Goal: Task Accomplishment & Management: Manage account settings

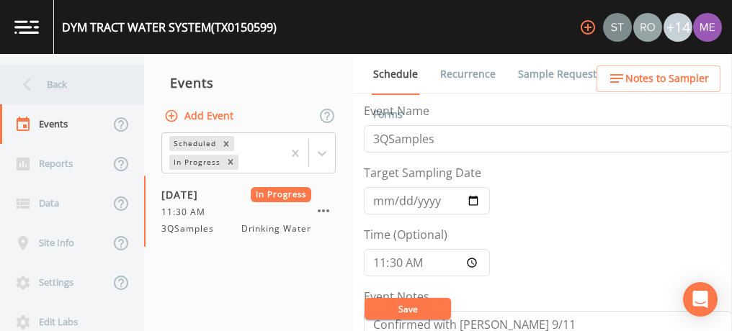
scroll to position [367, 0]
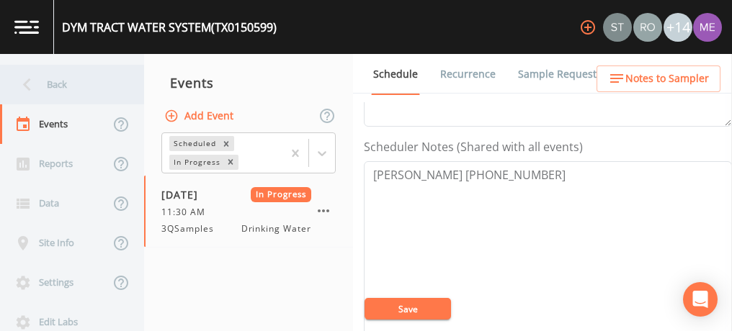
click at [50, 80] on div "Back" at bounding box center [65, 85] width 130 height 40
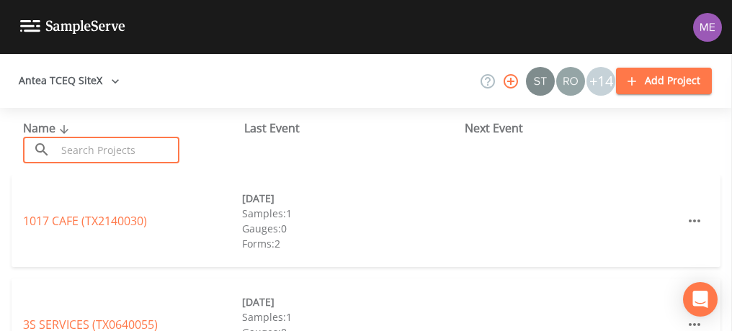
click at [85, 150] on input "text" at bounding box center [117, 150] width 123 height 27
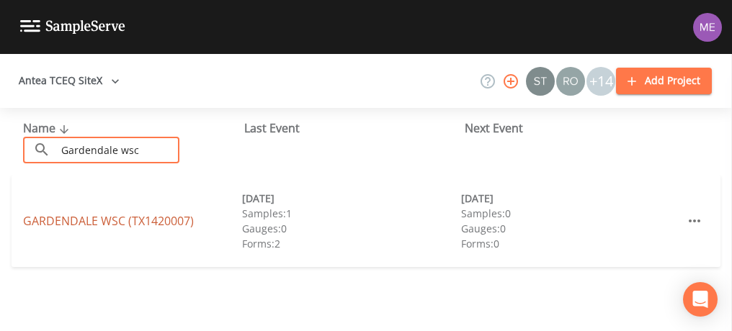
type input "Gardendale wsc"
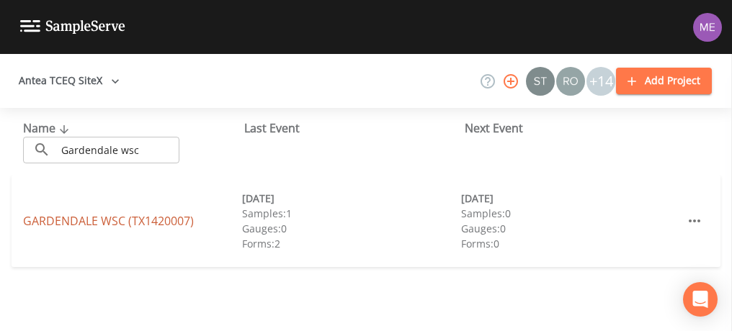
click at [55, 223] on link "GARDENDALE WSC (TX1420007)" at bounding box center [108, 221] width 171 height 16
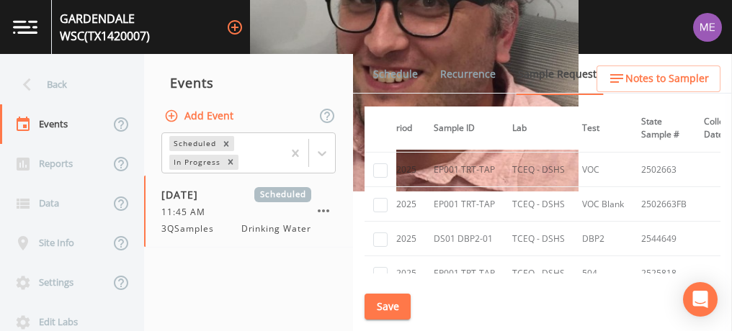
scroll to position [246, 0]
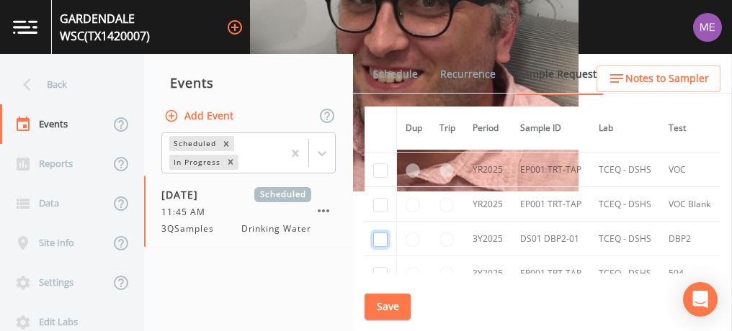
click at [379, 235] on input "checkbox" at bounding box center [380, 240] width 14 height 14
checkbox input "true"
click at [393, 300] on button "Save" at bounding box center [387, 307] width 46 height 27
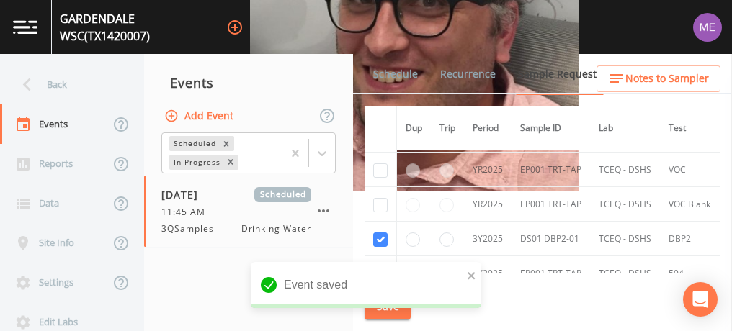
click at [390, 73] on link "Schedule" at bounding box center [395, 74] width 49 height 40
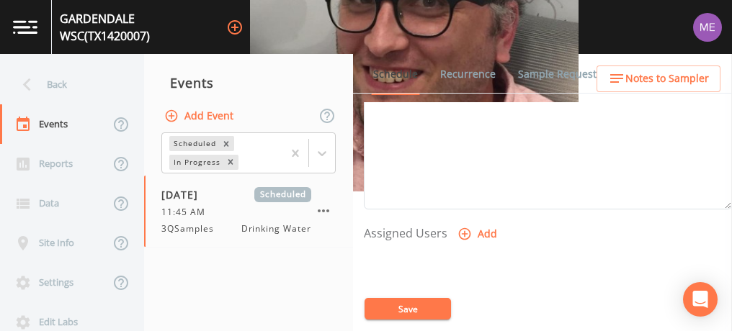
scroll to position [502, 0]
click at [465, 230] on icon "button" at bounding box center [464, 234] width 14 height 14
select select "82fcd260-406f-4720-af66-0de7f1917f1c"
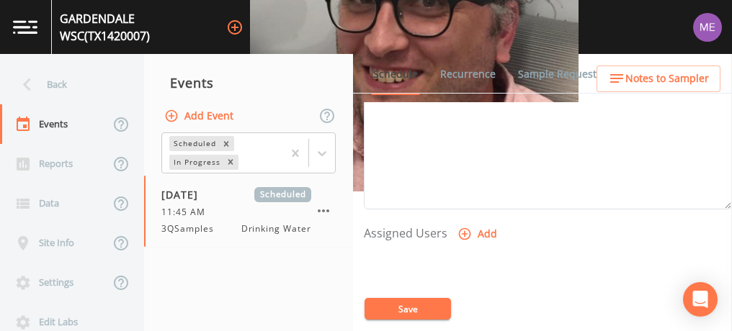
select select
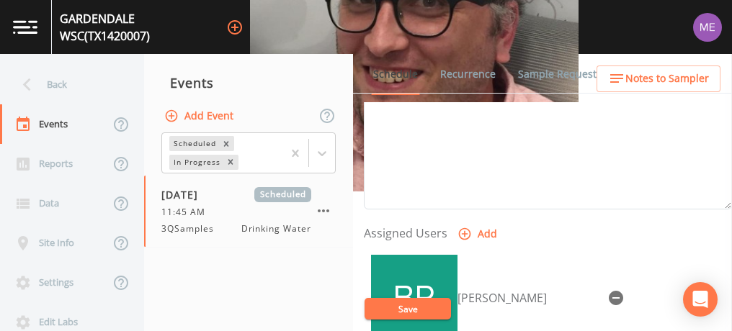
click at [416, 302] on button "Save" at bounding box center [407, 309] width 86 height 22
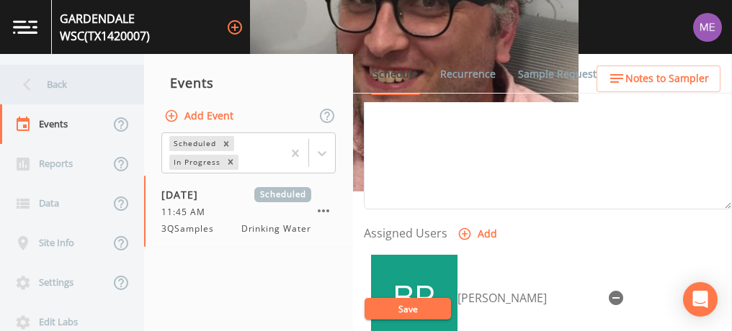
click at [66, 86] on div "Back" at bounding box center [65, 85] width 130 height 40
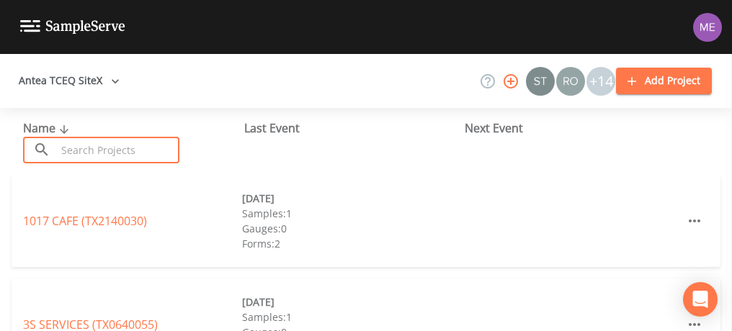
click at [93, 146] on input "text" at bounding box center [117, 150] width 123 height 27
type input "8"
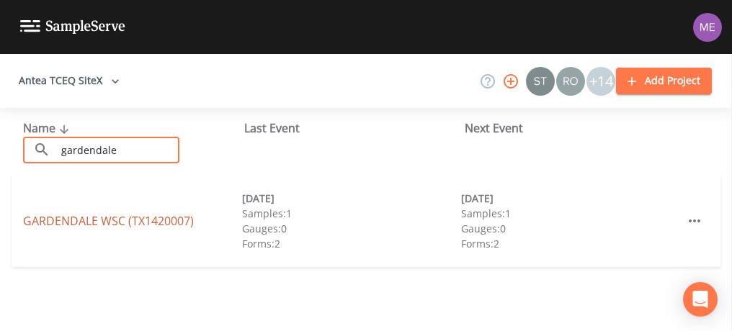
type input "gardendale"
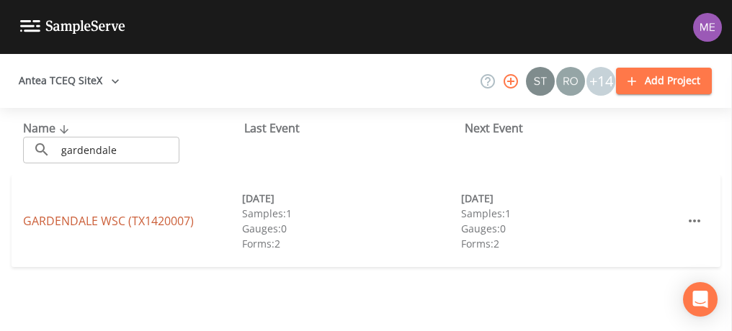
click at [100, 223] on link "GARDENDALE WSC (TX1420007)" at bounding box center [108, 221] width 171 height 16
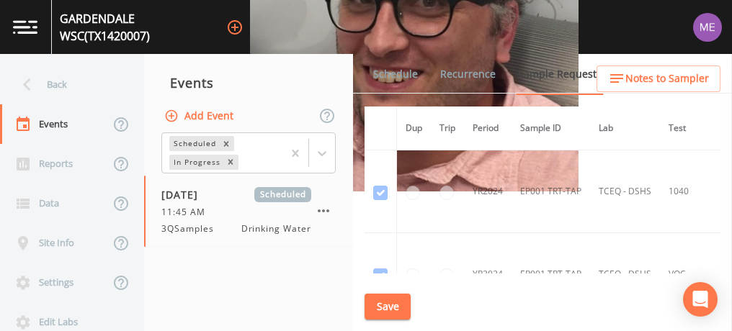
click at [392, 72] on link "Schedule" at bounding box center [395, 74] width 49 height 40
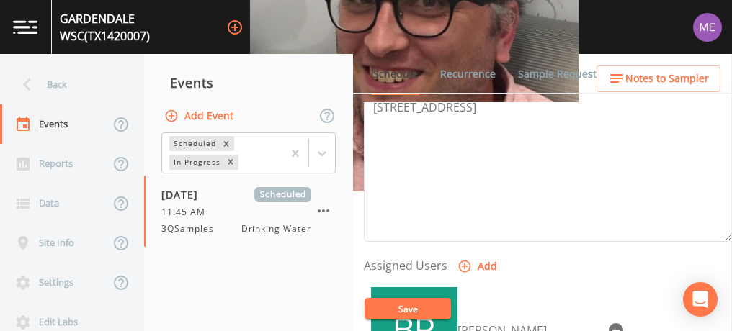
scroll to position [472, 0]
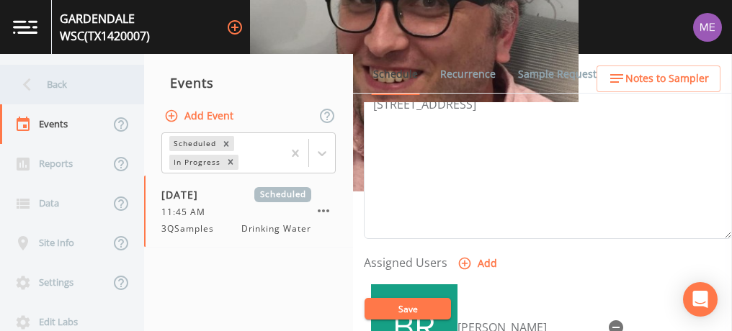
click at [52, 81] on div "Back" at bounding box center [65, 85] width 130 height 40
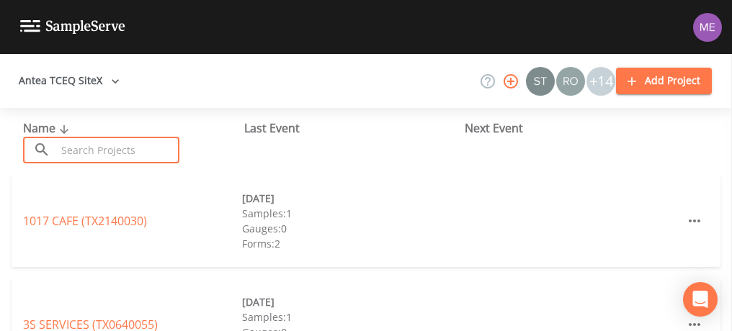
click at [84, 161] on input "text" at bounding box center [117, 150] width 123 height 27
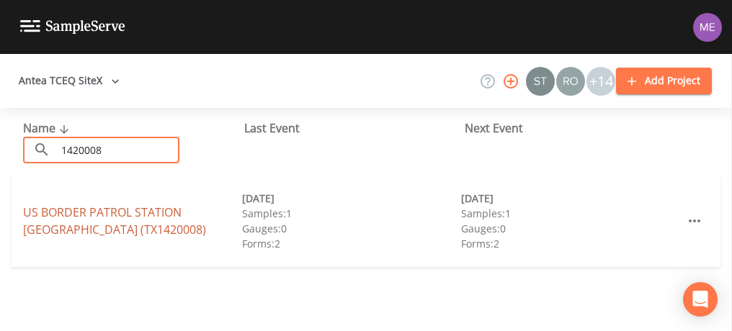
type input "1420008"
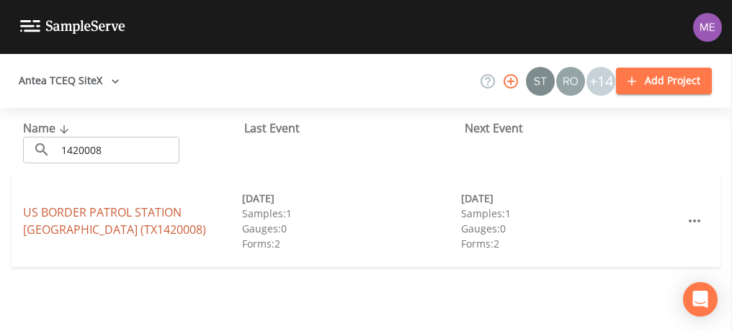
click at [99, 208] on link "US BORDER PATROL STATION COTULLA (TX1420008)" at bounding box center [114, 220] width 183 height 33
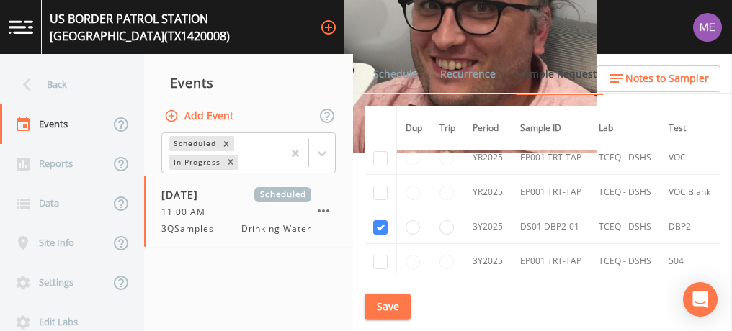
scroll to position [494, 0]
click at [407, 77] on link "Schedule" at bounding box center [395, 74] width 49 height 40
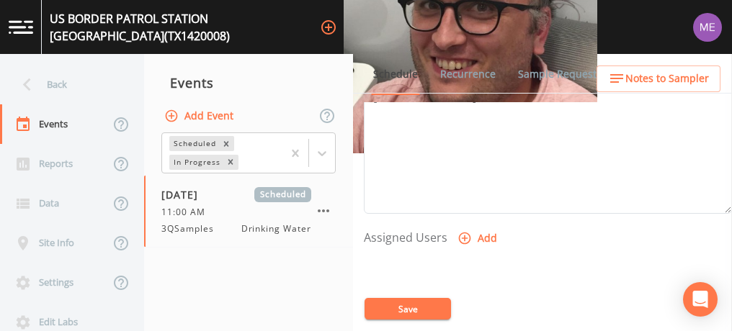
scroll to position [498, 0]
click at [464, 232] on icon "button" at bounding box center [464, 237] width 14 height 14
select select "82fcd260-406f-4720-af66-0de7f1917f1c"
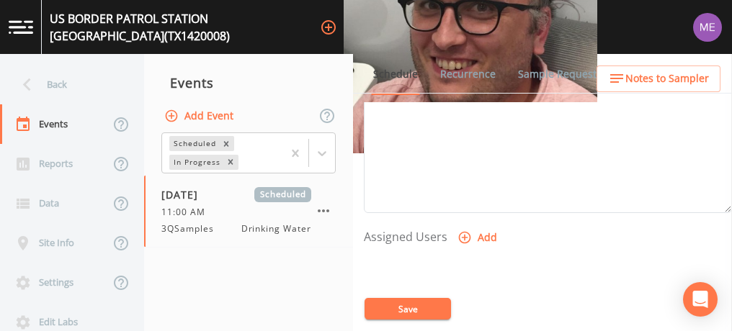
select select
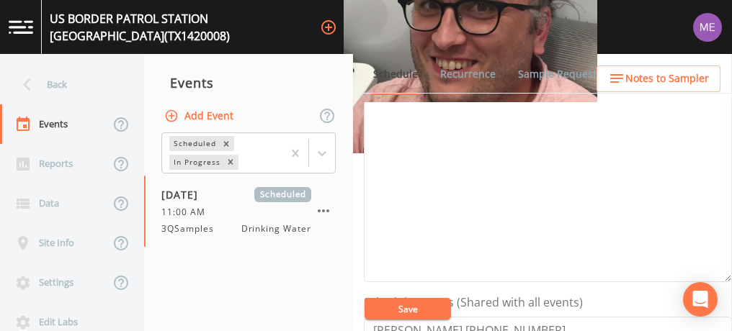
scroll to position [206, 0]
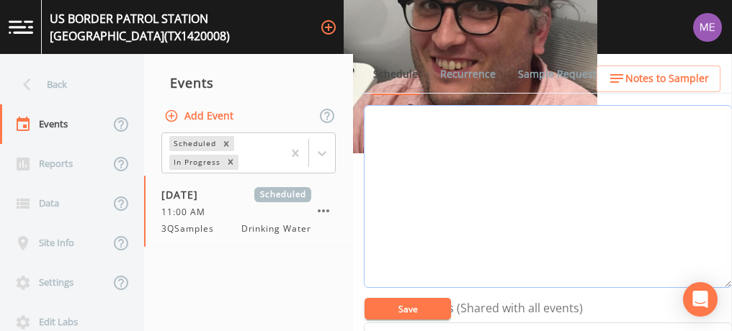
click at [427, 179] on textarea "Event Notes" at bounding box center [548, 196] width 368 height 183
type textarea "confirmed with david 9/15"
click at [386, 312] on button "Save" at bounding box center [407, 309] width 86 height 22
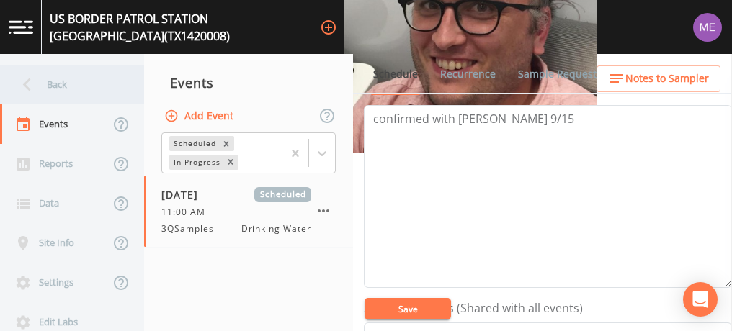
click at [53, 87] on div "Back" at bounding box center [65, 85] width 130 height 40
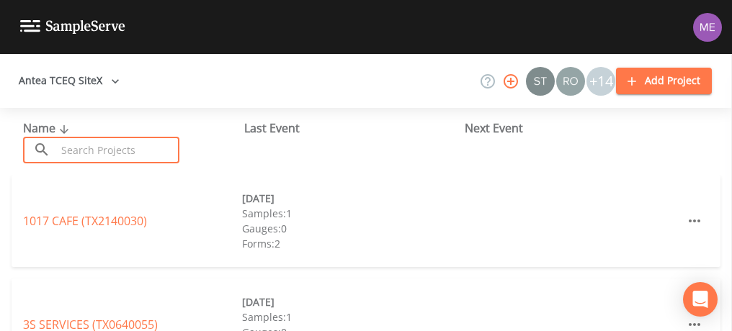
click at [71, 147] on input "text" at bounding box center [117, 150] width 123 height 27
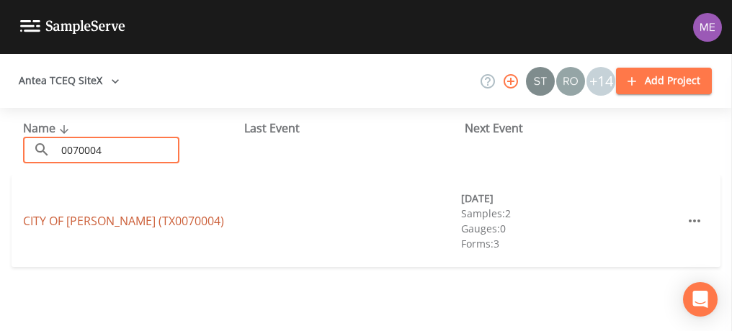
type input "0070004"
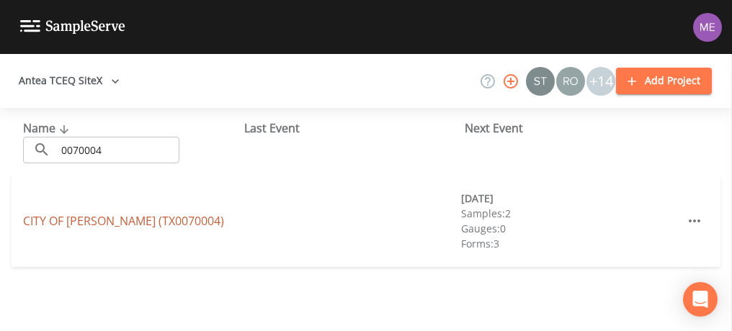
click at [89, 226] on link "CITY OF LYTLE (TX0070004)" at bounding box center [123, 221] width 201 height 16
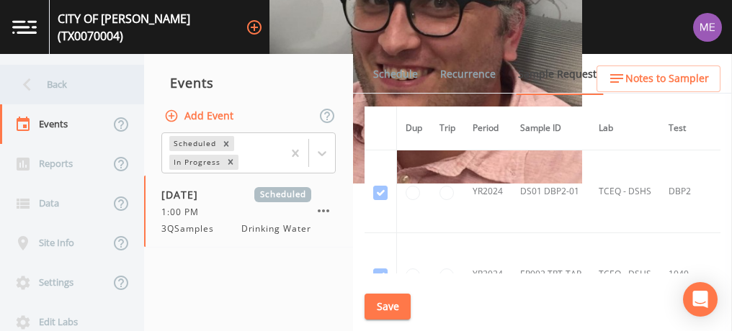
click at [63, 86] on div "Back" at bounding box center [65, 85] width 130 height 40
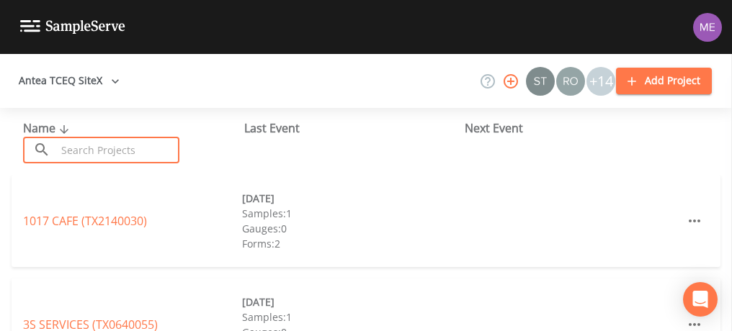
click at [124, 153] on input "text" at bounding box center [117, 150] width 123 height 27
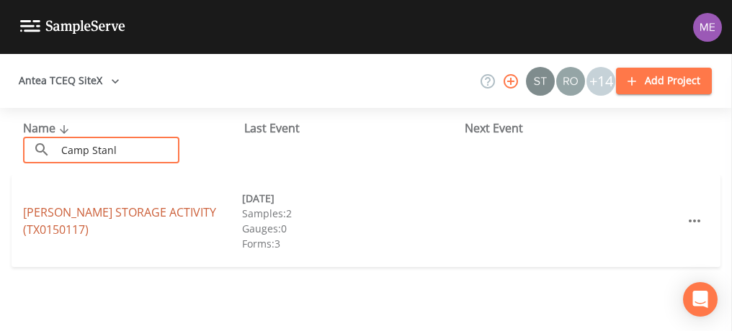
type input "Camp Stanl"
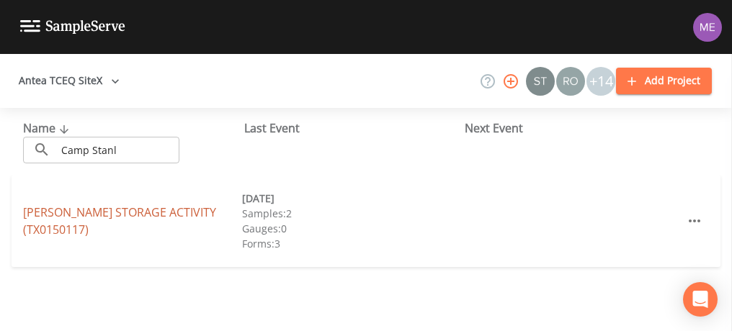
click at [143, 208] on link "CAMP STANLEY STORAGE ACTIVITY (TX0150117)" at bounding box center [119, 220] width 193 height 33
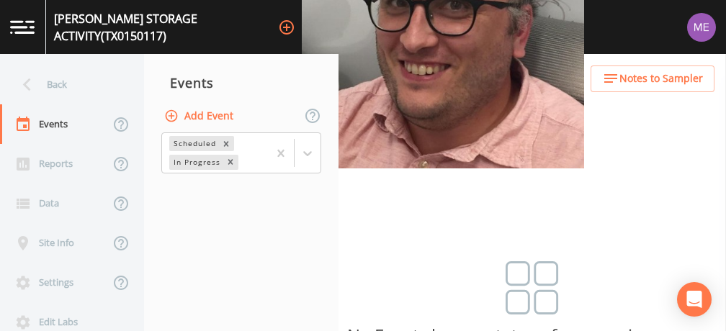
click at [190, 118] on button "Add Event" at bounding box center [200, 116] width 78 height 27
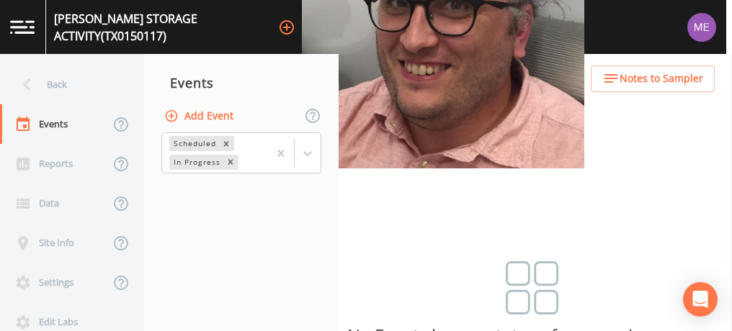
type input "3QSamples"
type input "2025-09-17"
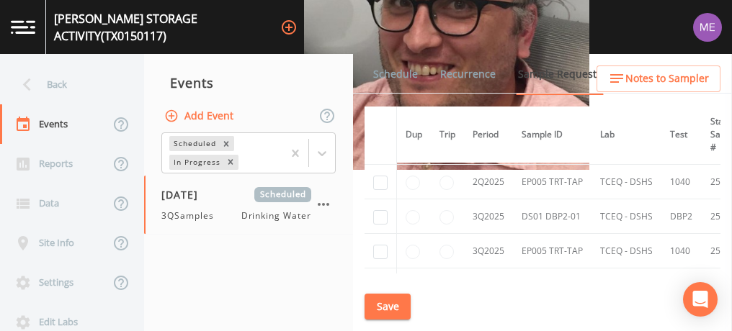
scroll to position [233, 0]
click at [381, 213] on input "checkbox" at bounding box center [380, 218] width 14 height 14
checkbox input "true"
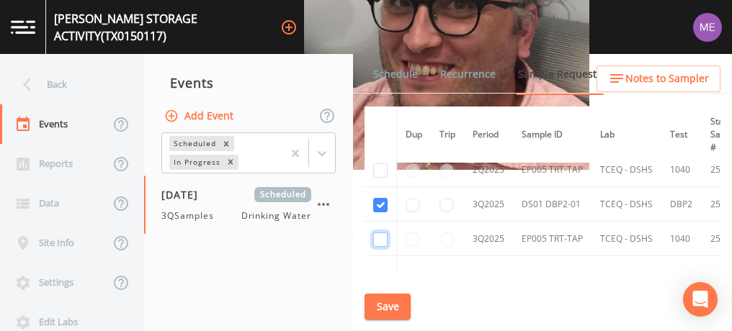
click at [380, 235] on input "checkbox" at bounding box center [380, 240] width 14 height 14
checkbox input "true"
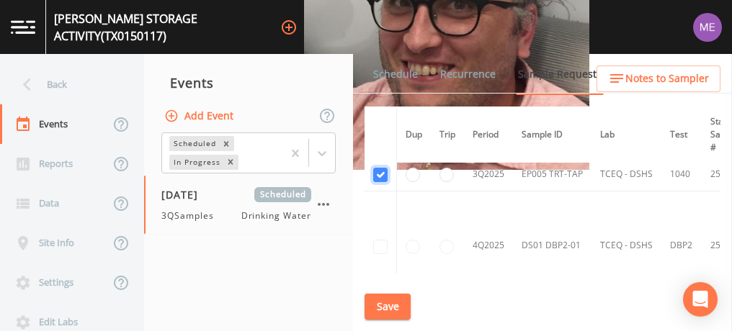
scroll to position [439, 0]
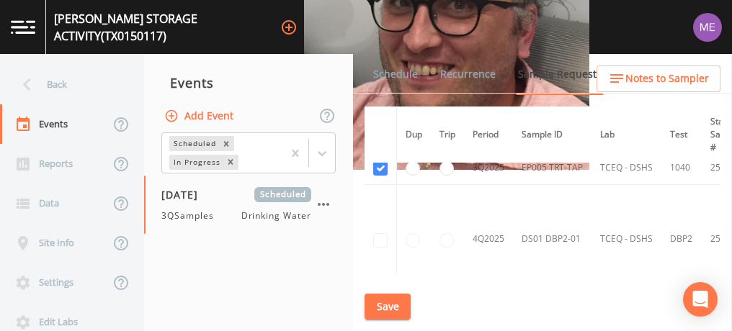
click at [393, 307] on button "Save" at bounding box center [387, 307] width 46 height 27
click at [395, 75] on link "Schedule" at bounding box center [395, 74] width 49 height 40
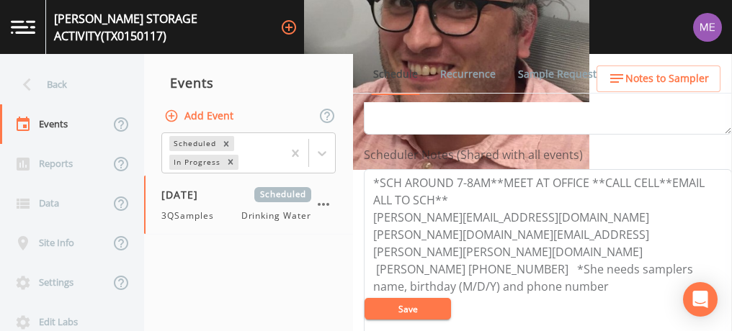
scroll to position [360, 0]
drag, startPoint x: 372, startPoint y: 212, endPoint x: 672, endPoint y: 217, distance: 299.6
click at [672, 217] on textarea "*SCH AROUND 7-8AM**MEET AT OFFICE **CALL CELL**EMAIL ALL TO SCH** JIMENEZJ@CSSA…" at bounding box center [548, 259] width 368 height 183
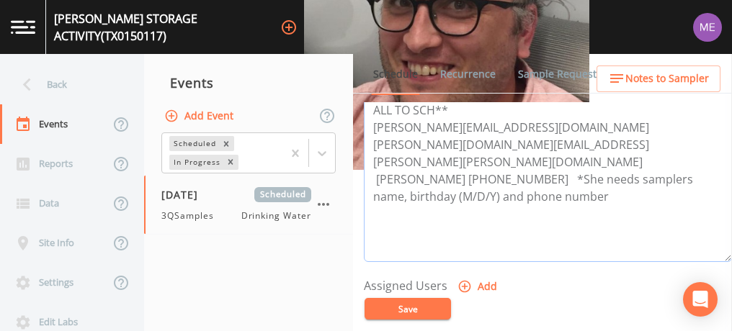
scroll to position [452, 0]
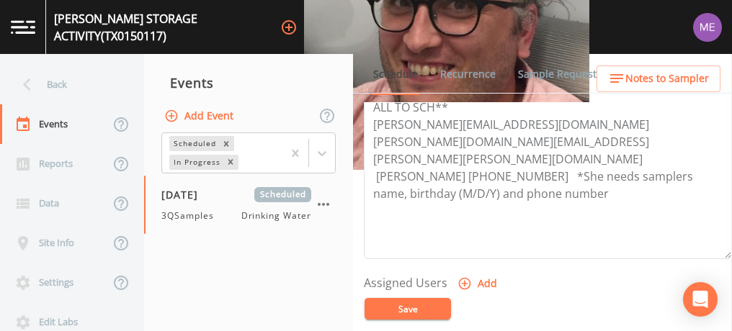
click at [539, 71] on link "Sample Requests" at bounding box center [560, 74] width 88 height 40
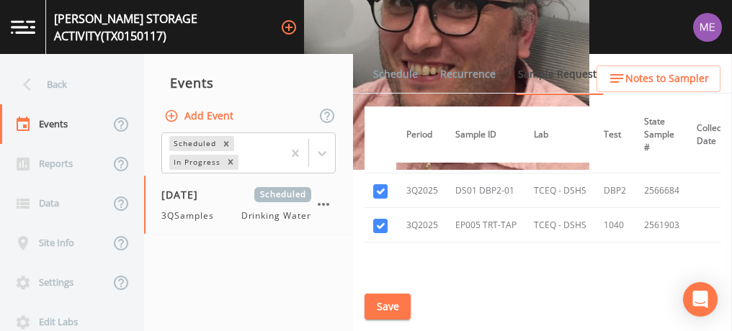
scroll to position [382, 70]
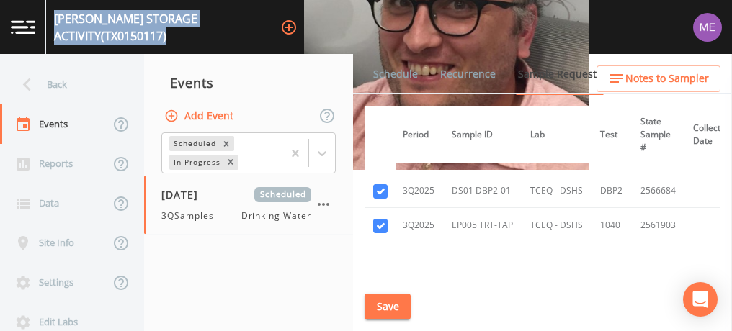
drag, startPoint x: 62, startPoint y: 21, endPoint x: 323, endPoint y: 42, distance: 261.5
click at [323, 42] on div "CAMP STANLEY STORAGE ACTIVITY (TX0150117) +14" at bounding box center [366, 27] width 732 height 54
copy div "CAMP STANLEY STORAGE ACTIVITY (TX0150117)"
click at [387, 298] on button "Save" at bounding box center [387, 307] width 46 height 27
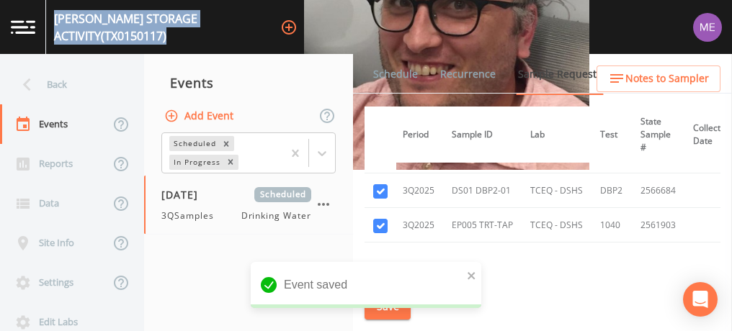
click at [390, 71] on link "Schedule" at bounding box center [395, 74] width 49 height 40
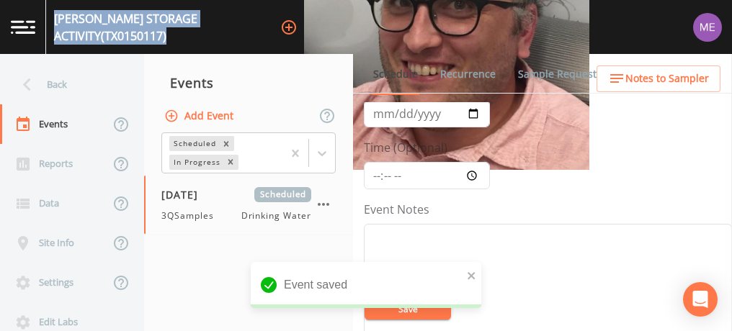
scroll to position [88, 0]
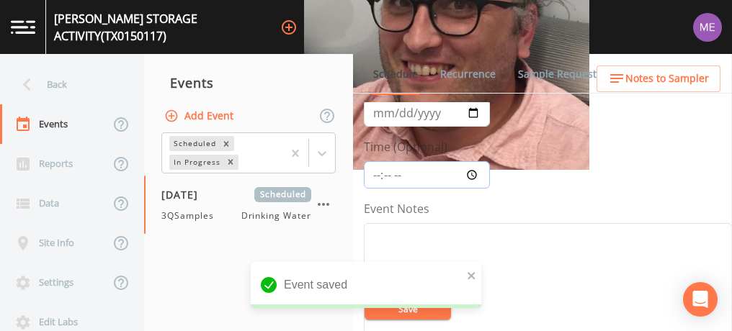
click at [375, 174] on input "Time (Optional)" at bounding box center [427, 174] width 126 height 27
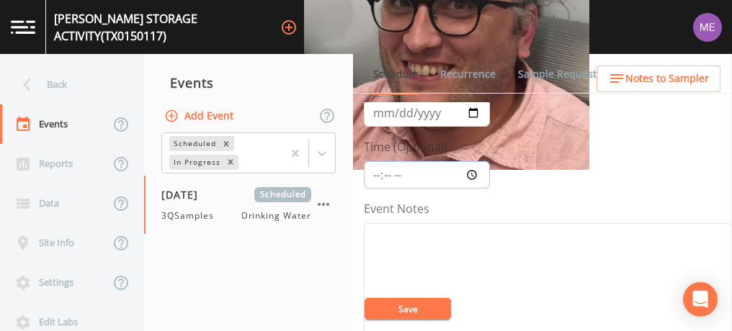
type input "10:00"
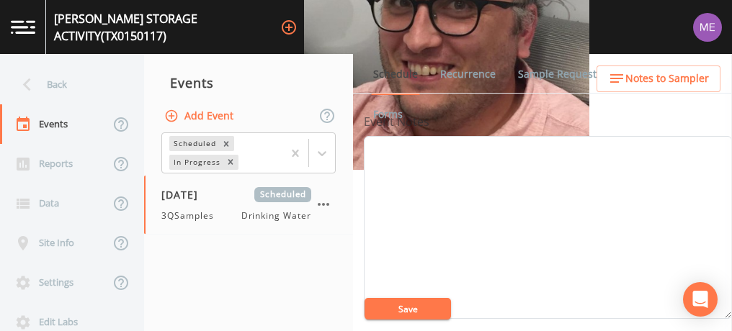
scroll to position [190, 0]
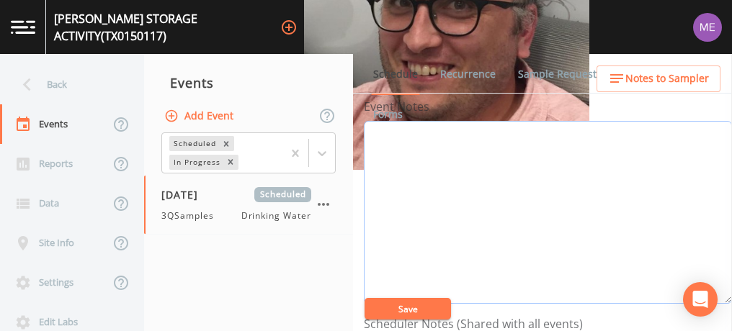
click at [375, 174] on textarea "Event Notes" at bounding box center [548, 212] width 368 height 183
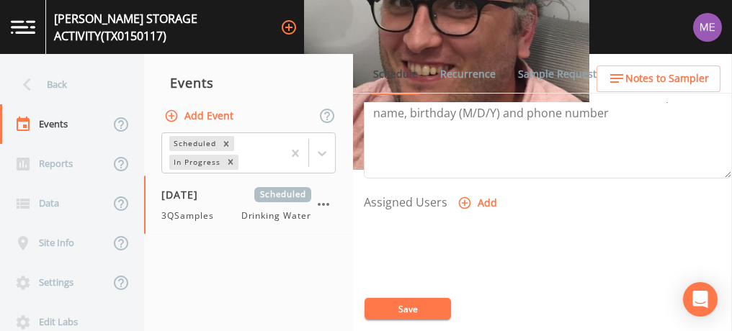
scroll to position [534, 0]
type textarea "confirmed with Bradly 9/15"
click at [465, 195] on icon "button" at bounding box center [464, 202] width 14 height 14
select select "82fcd260-406f-4720-af66-0de7f1917f1c"
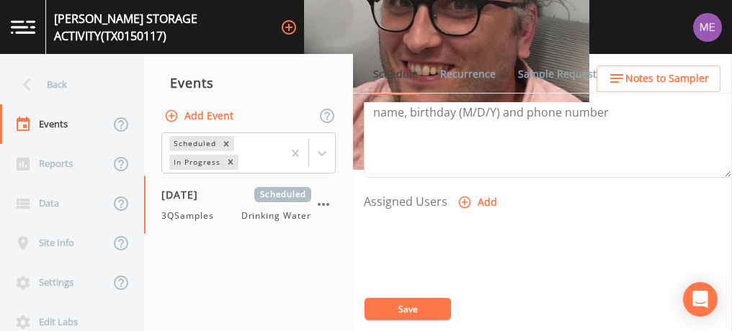
select select
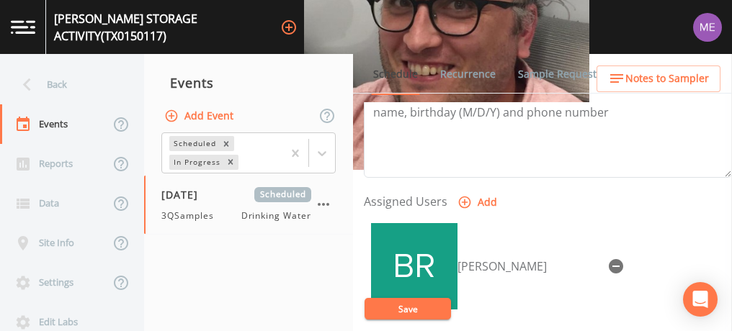
click at [407, 303] on button "Save" at bounding box center [407, 309] width 86 height 22
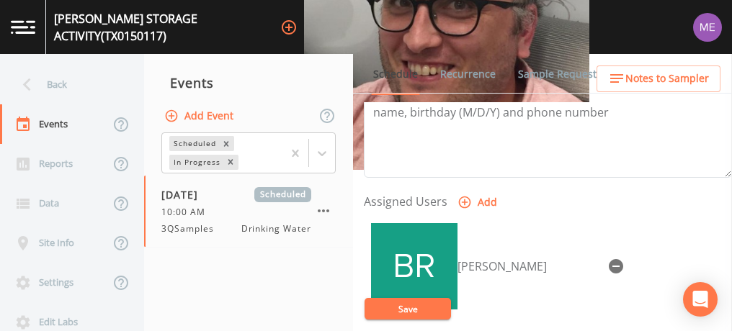
click at [408, 305] on button "Save" at bounding box center [407, 309] width 86 height 22
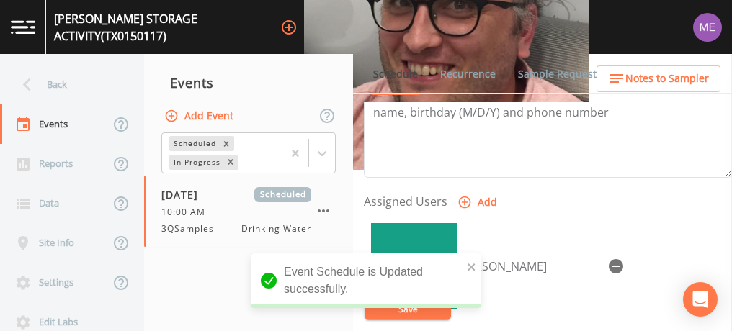
click at [674, 71] on span "Notes to Sampler" at bounding box center [667, 79] width 84 height 18
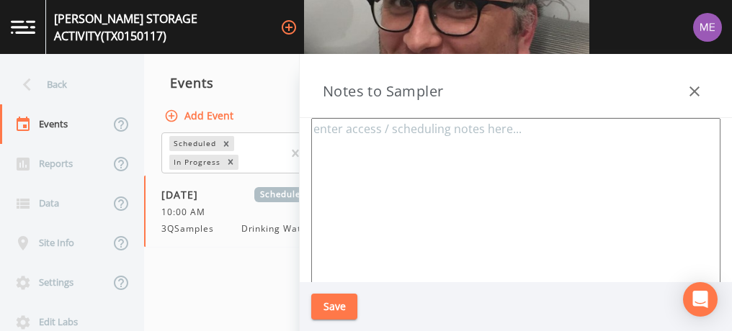
click at [691, 96] on icon "button" at bounding box center [693, 91] width 17 height 17
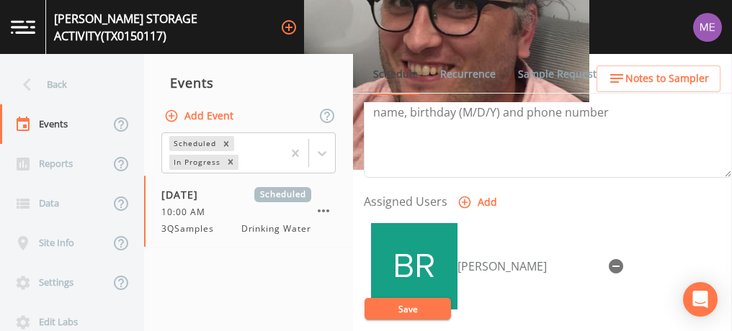
scroll to position [429, 0]
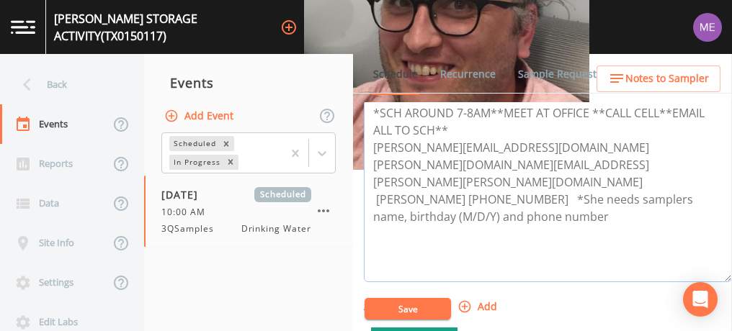
drag, startPoint x: 376, startPoint y: 162, endPoint x: 535, endPoint y: 168, distance: 159.2
click at [535, 168] on textarea "*SCH AROUND 7-8AM**MEET AT OFFICE **CALL CELL**EMAIL ALL TO SCH** JIMENEZJ@CSSA…" at bounding box center [548, 190] width 368 height 183
click at [681, 71] on span "Notes to Sampler" at bounding box center [667, 79] width 84 height 18
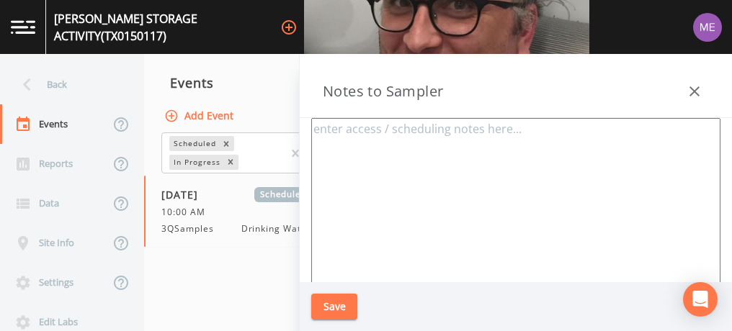
click at [567, 132] on textarea at bounding box center [515, 293] width 409 height 350
paste textarea "Bradley Dietert 210-919-1328"
type textarea "Bradley Dietert 210-919-1328"
click at [339, 298] on button "Save" at bounding box center [334, 307] width 46 height 27
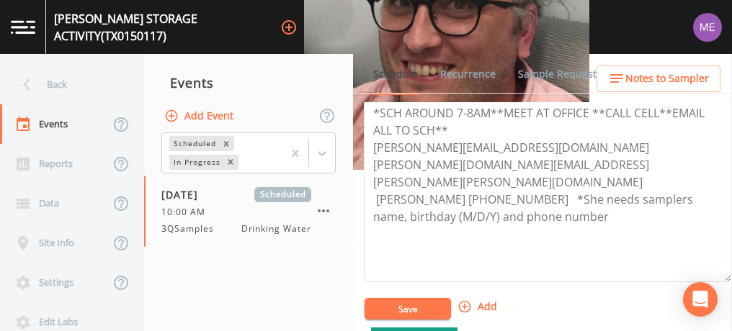
scroll to position [602, 0]
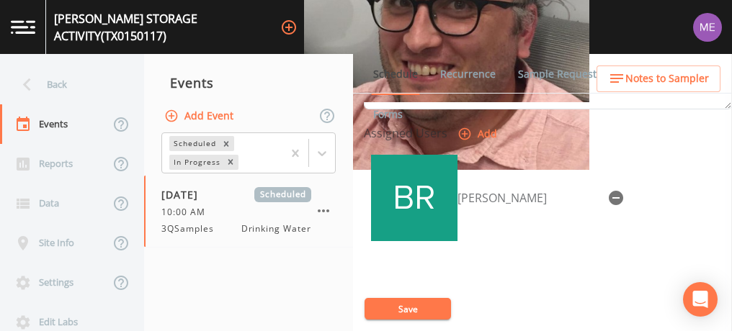
click at [405, 307] on button "Save" at bounding box center [407, 309] width 86 height 22
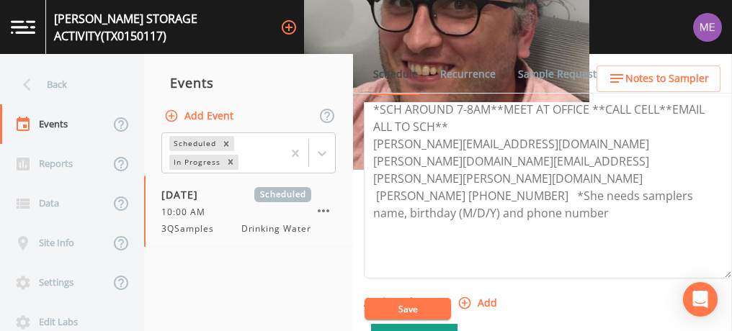
scroll to position [430, 0]
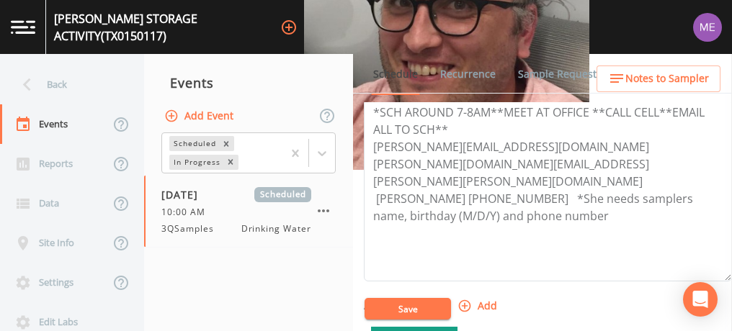
click at [629, 74] on span "Notes to Sampler" at bounding box center [667, 79] width 84 height 18
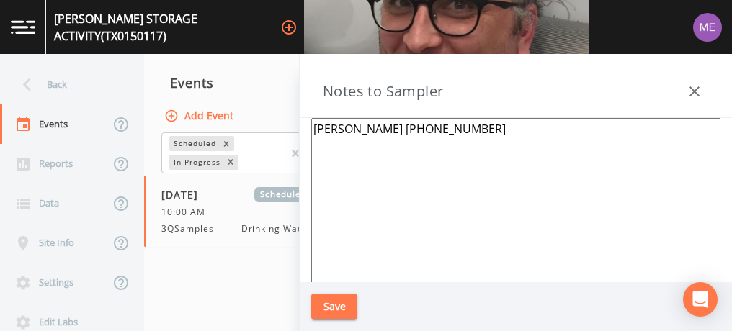
click at [501, 130] on textarea "Bradley Dietert 210-919-1328" at bounding box center [515, 293] width 409 height 350
paste textarea "25800 RALPH FAIR RD BOERNE, TX 78015-4877"
type textarea "Bradley Dietert 210-919-1328 25800 RALPH FAIR RD BOERNE, TX 78015-4877"
click at [352, 302] on button "Save" at bounding box center [334, 307] width 46 height 27
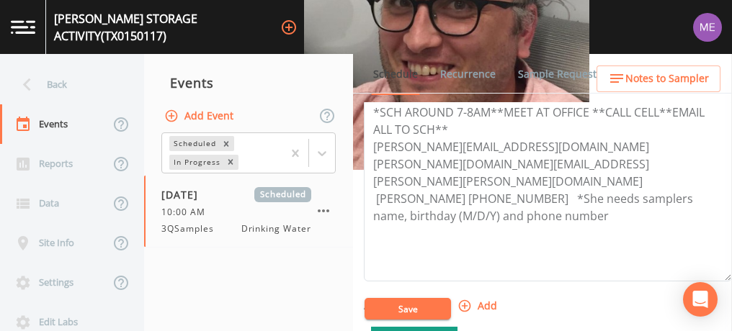
click at [530, 71] on link "Sample Requests" at bounding box center [560, 74] width 88 height 40
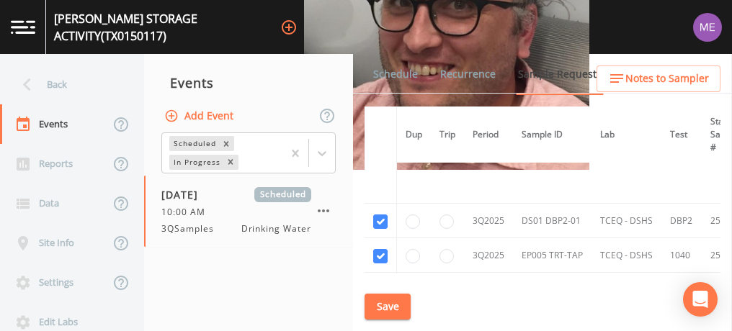
scroll to position [375, 0]
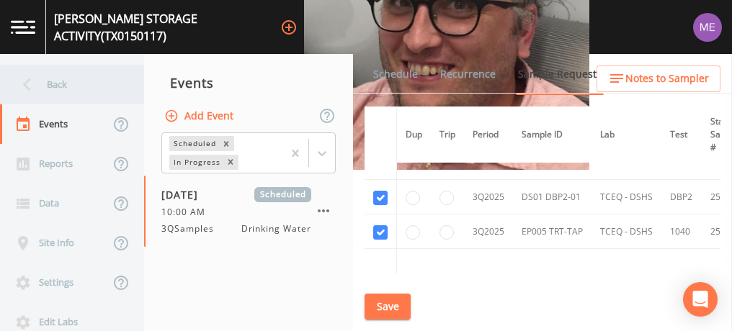
click at [52, 84] on div "Back" at bounding box center [65, 85] width 130 height 40
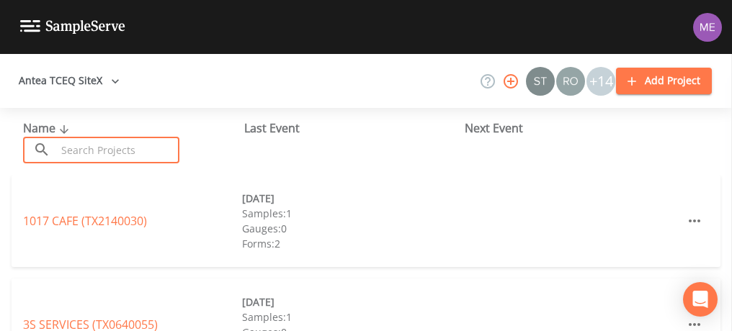
click at [102, 155] on input "text" at bounding box center [117, 150] width 123 height 27
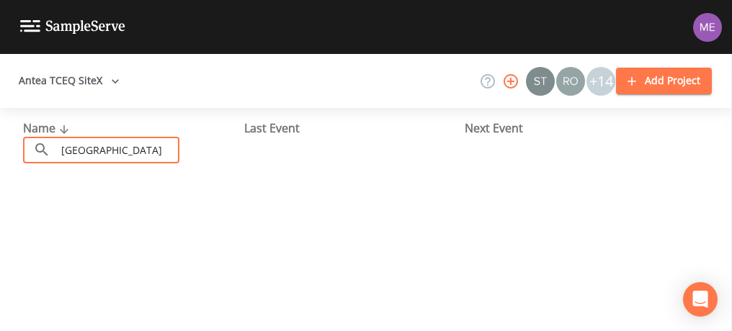
click at [133, 151] on input "north ridge" at bounding box center [117, 150] width 123 height 27
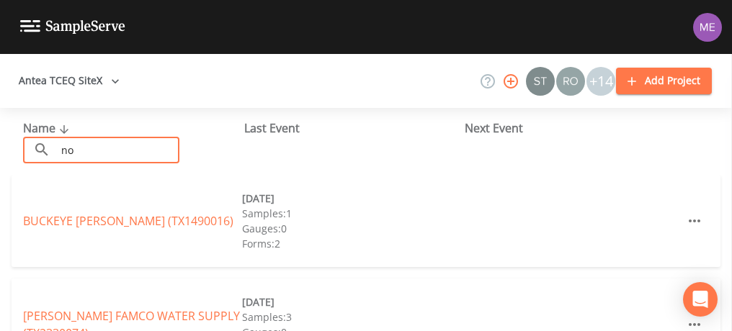
type input "n"
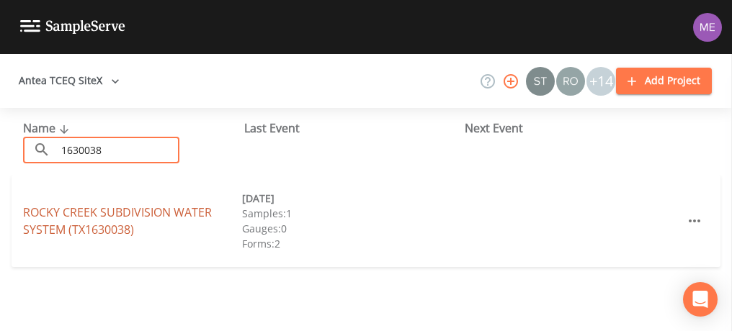
type input "1630038"
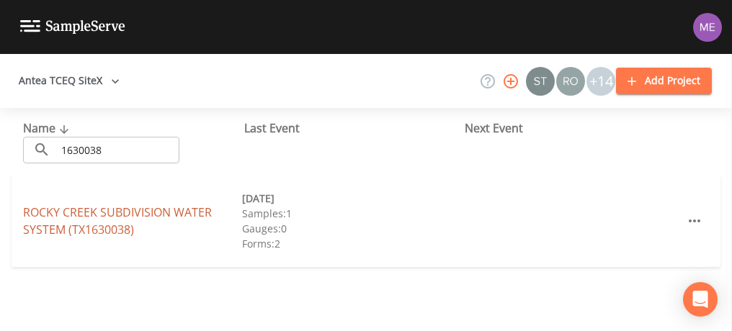
click at [73, 221] on link "ROCKY CREEK SUBDIVISION WATER SYSTEM (TX1630038)" at bounding box center [117, 220] width 189 height 33
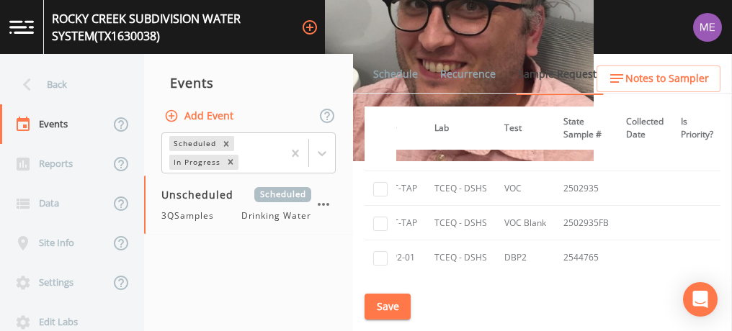
scroll to position [228, 215]
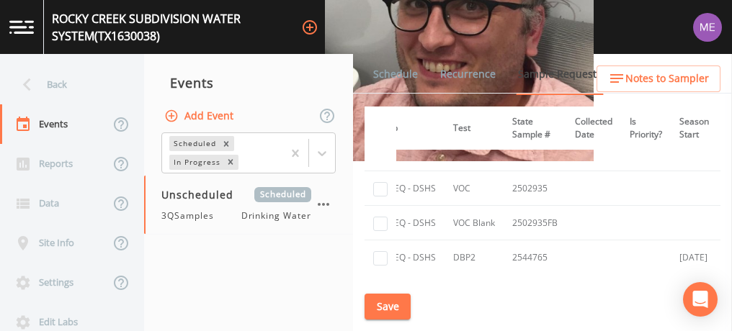
click at [408, 73] on link "Schedule" at bounding box center [395, 74] width 49 height 40
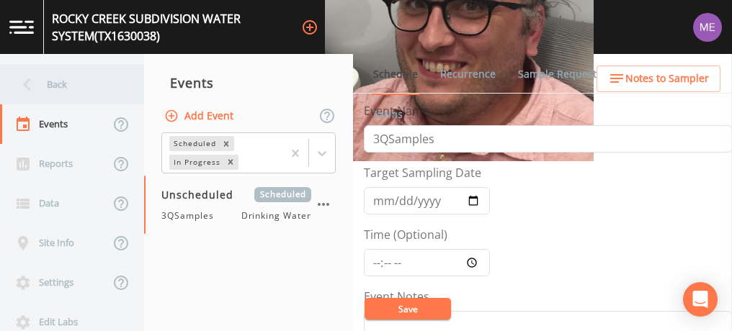
click at [57, 84] on div "Back" at bounding box center [65, 85] width 130 height 40
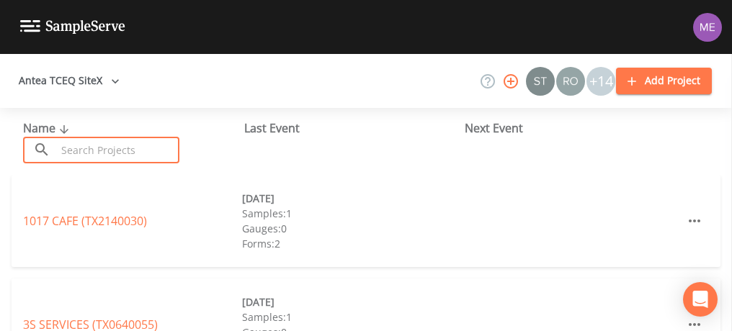
click at [86, 150] on input "text" at bounding box center [117, 150] width 123 height 27
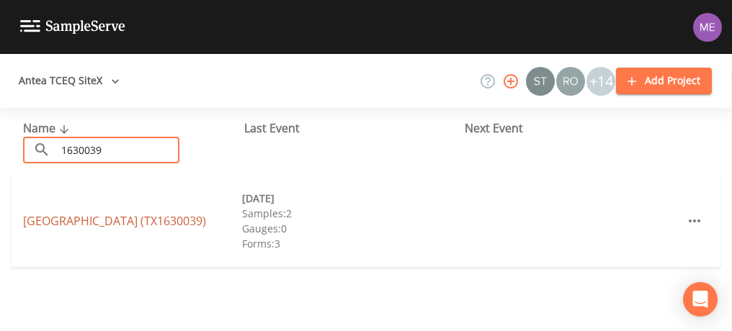
type input "1630039"
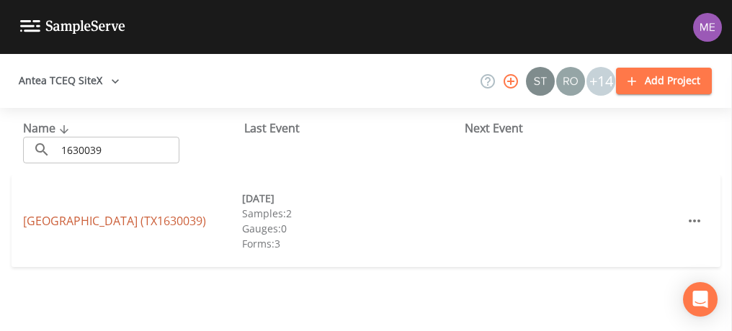
click at [111, 225] on link "WEST VIEW SUBDIVISION (TX1630039)" at bounding box center [114, 221] width 183 height 16
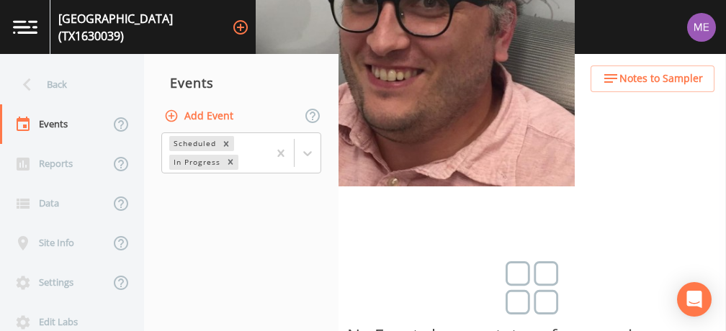
click at [220, 117] on button "Add Event" at bounding box center [200, 116] width 78 height 27
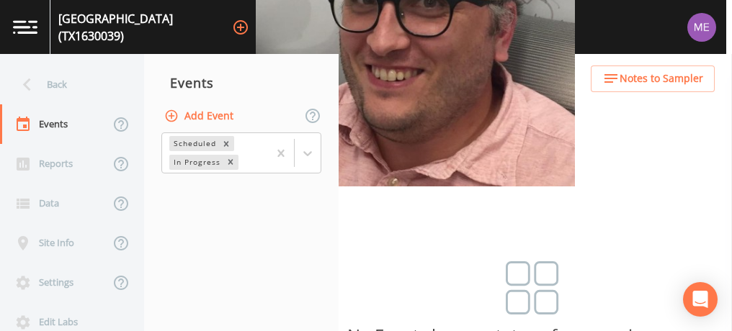
type input "3QSamples"
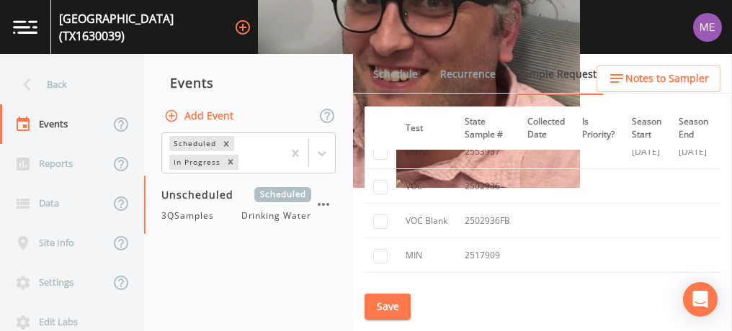
scroll to position [807, 263]
click at [396, 78] on link "Schedule" at bounding box center [395, 74] width 49 height 40
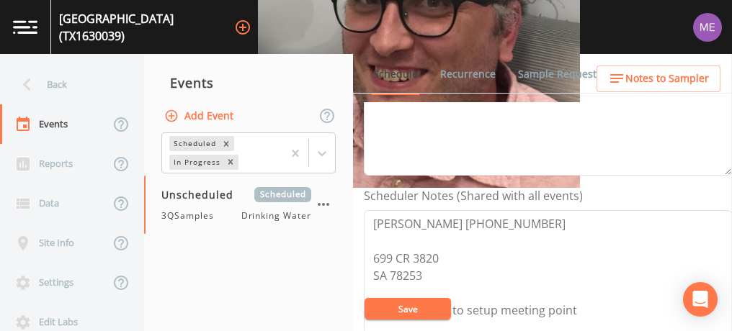
scroll to position [320, 0]
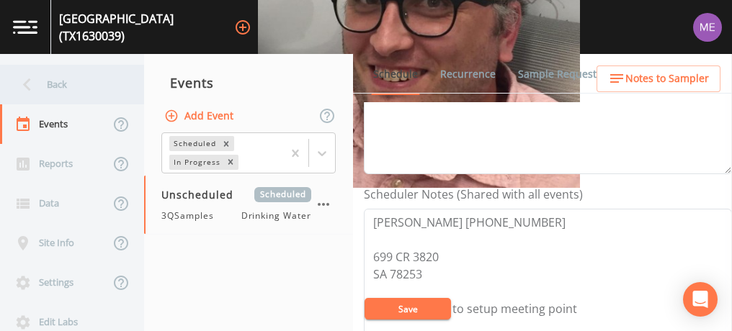
click at [64, 79] on div "Back" at bounding box center [65, 85] width 130 height 40
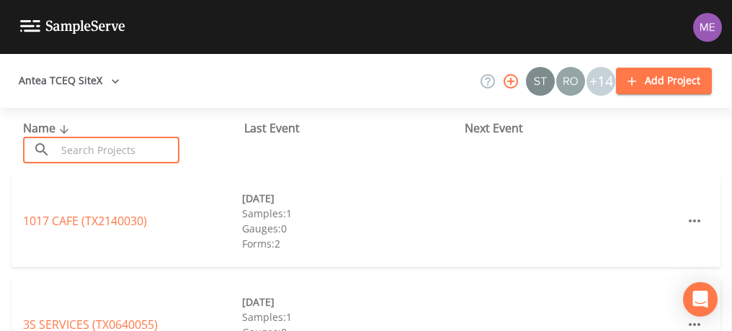
click at [132, 153] on input "text" at bounding box center [117, 150] width 123 height 27
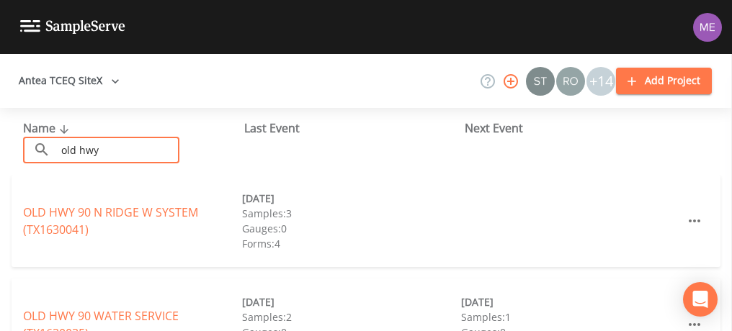
scroll to position [50, 0]
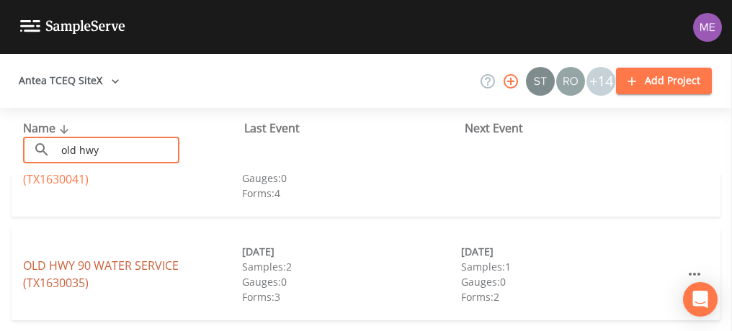
type input "old hwy"
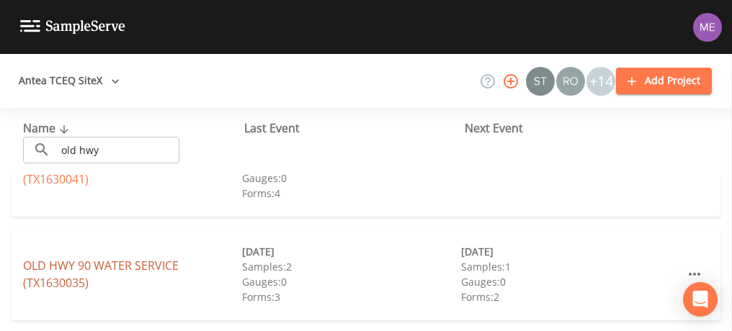
click at [137, 261] on link "OLD HWY 90 WATER SERVICE (TX1630035)" at bounding box center [101, 274] width 156 height 33
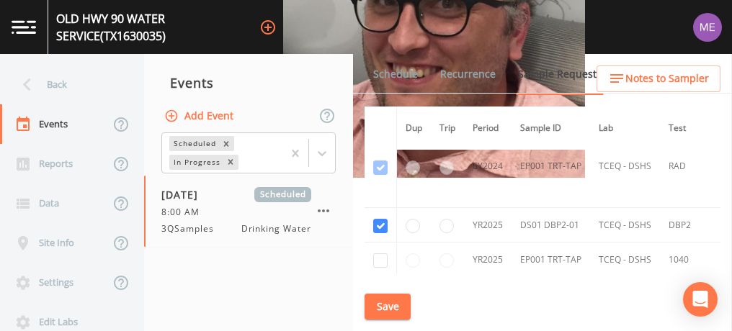
scroll to position [873, 0]
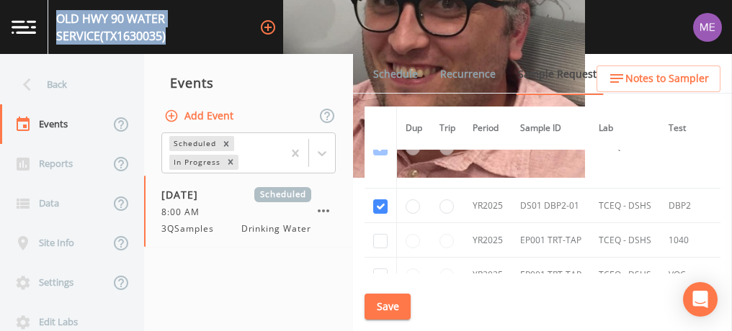
drag, startPoint x: 62, startPoint y: 25, endPoint x: 290, endPoint y: 30, distance: 228.3
click at [290, 30] on div "OLD HWY 90 WATER SERVICE (TX1630035) +14" at bounding box center [366, 27] width 732 height 54
copy div "OLD HWY 90 WATER SERVICE (TX1630035)"
click at [403, 302] on button "Save" at bounding box center [387, 307] width 46 height 27
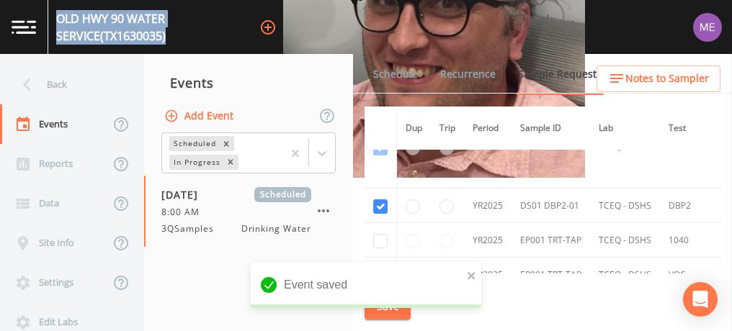
click at [385, 76] on link "Schedule" at bounding box center [395, 74] width 49 height 40
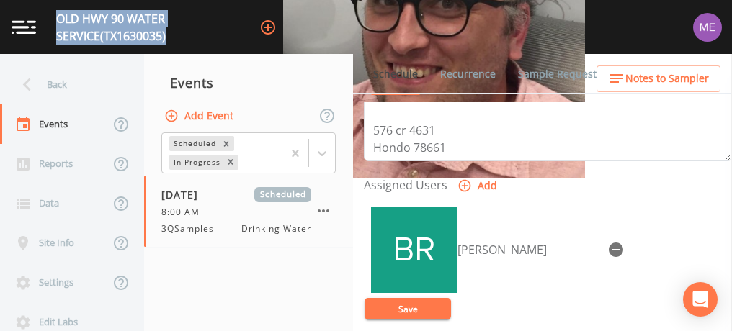
scroll to position [550, 0]
click at [406, 312] on button "Save" at bounding box center [407, 309] width 86 height 22
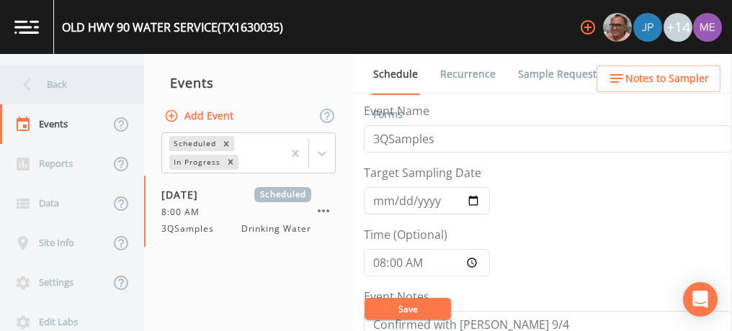
scroll to position [516, 0]
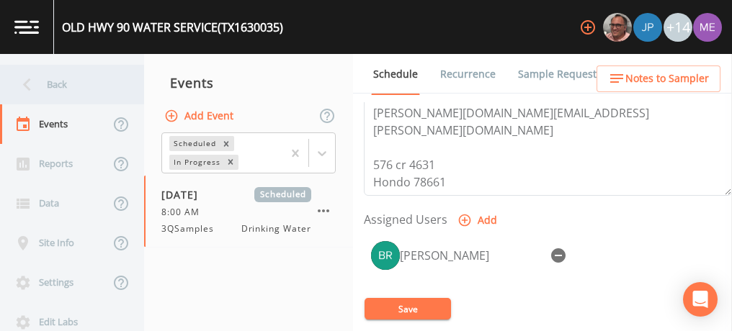
click at [59, 81] on div "Back" at bounding box center [65, 85] width 130 height 40
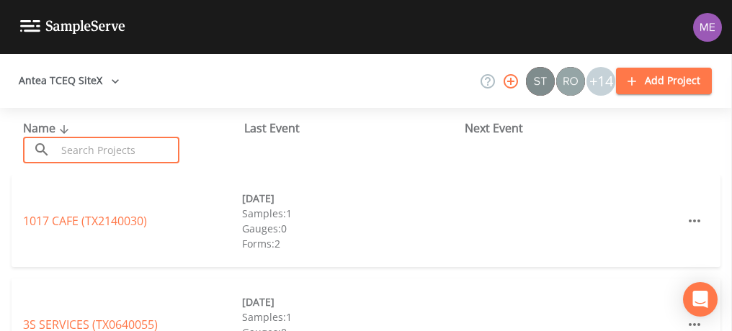
click at [71, 146] on input "text" at bounding box center [117, 150] width 123 height 27
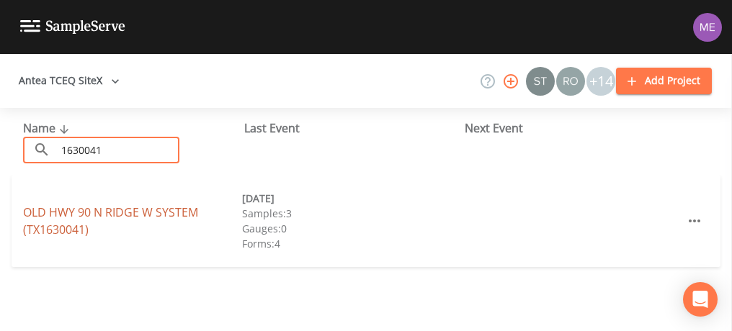
type input "1630041"
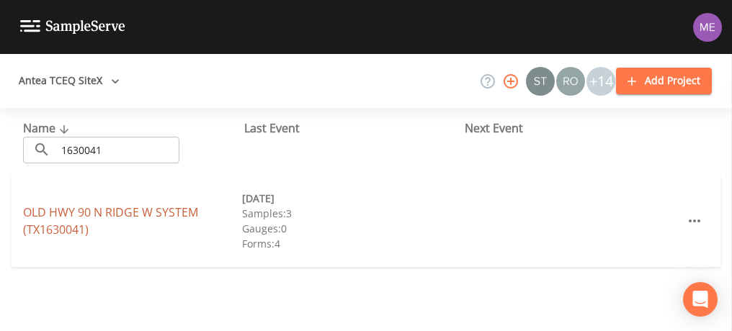
click at [102, 218] on link "OLD HWY 90 N RIDGE W SYSTEM (TX1630041)" at bounding box center [110, 220] width 175 height 33
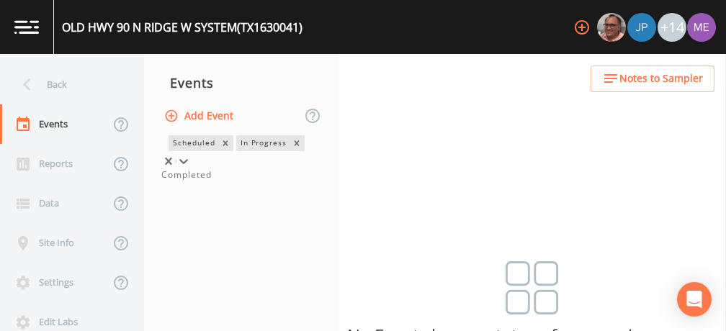
click at [191, 154] on div at bounding box center [183, 161] width 14 height 14
click at [275, 181] on div "Completed" at bounding box center [241, 174] width 160 height 13
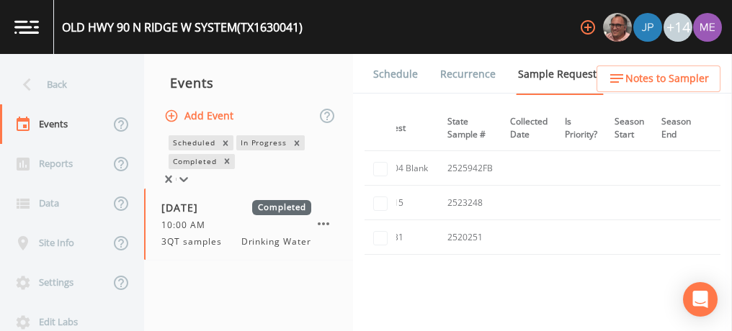
scroll to position [719, 302]
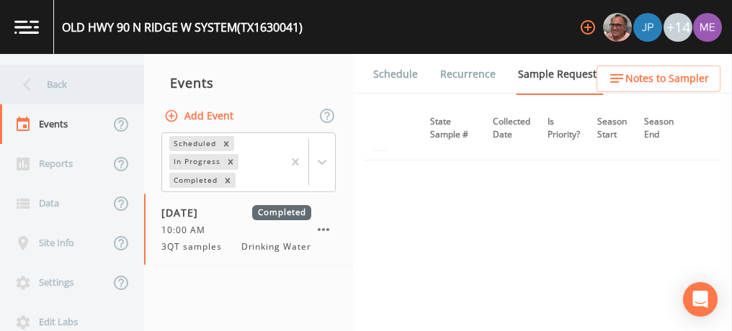
click at [63, 85] on div "Back" at bounding box center [65, 85] width 130 height 40
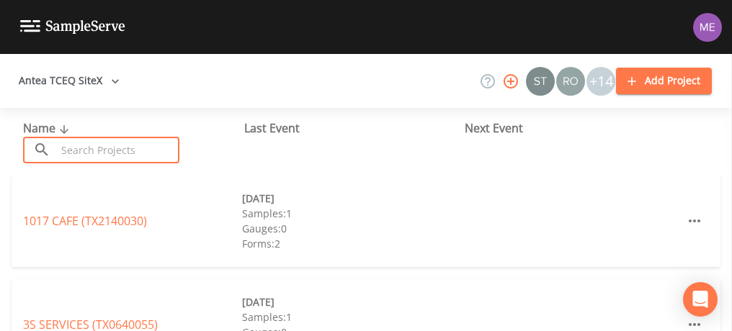
click at [77, 150] on input "text" at bounding box center [117, 150] width 123 height 27
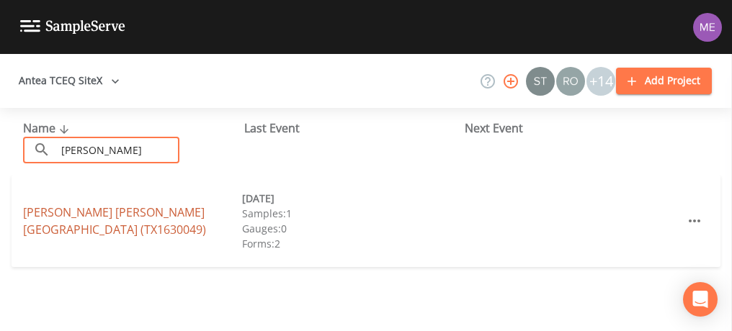
type input "martin ma"
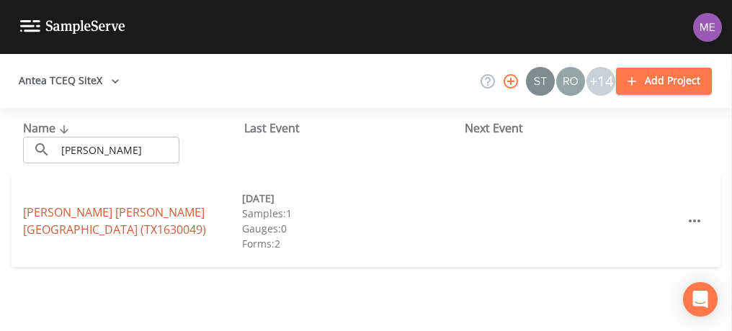
click at [116, 213] on link "MARTIN MARIETTA MEDINA COUNTY QUARRY (TX1630049)" at bounding box center [114, 220] width 183 height 33
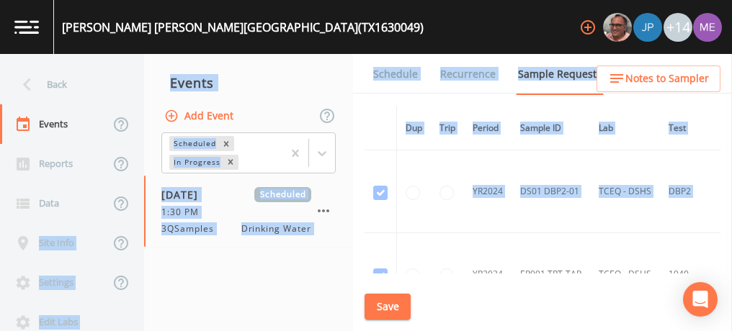
drag, startPoint x: 116, startPoint y: 213, endPoint x: 438, endPoint y: 243, distance: 323.2
click at [438, 243] on div "Back Events Reports Data Site Info Settings Edit Labs Help Mobile App Training …" at bounding box center [366, 192] width 732 height 277
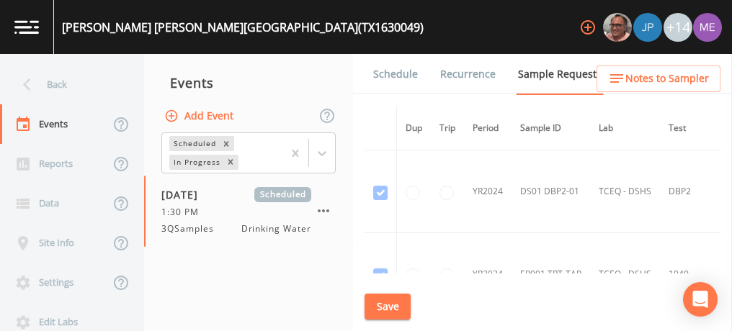
drag, startPoint x: 438, startPoint y: 243, endPoint x: 524, endPoint y: 235, distance: 86.7
click at [524, 235] on td "EP001 TRT-TAP" at bounding box center [550, 274] width 78 height 83
click at [402, 74] on link "Schedule" at bounding box center [395, 74] width 49 height 40
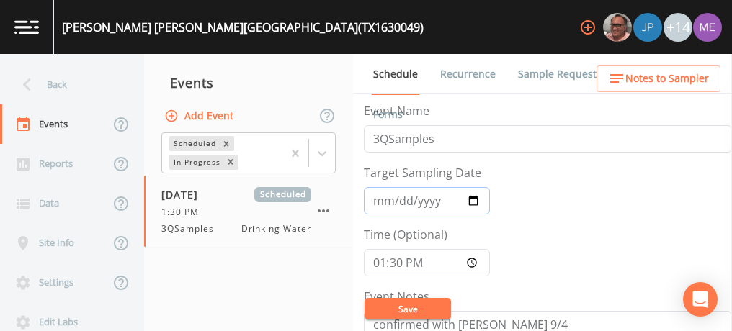
click at [399, 201] on input "2025-09-11" at bounding box center [427, 200] width 126 height 27
type input "2025-09-18"
click at [408, 304] on button "Save" at bounding box center [407, 309] width 86 height 22
click at [379, 260] on input "13:30:00" at bounding box center [427, 262] width 126 height 27
type input "08:00"
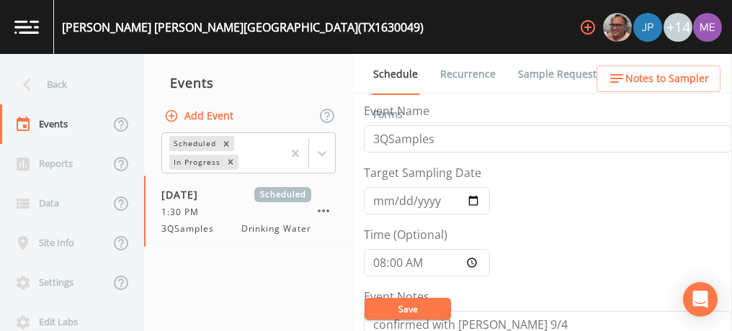
click at [410, 307] on button "Save" at bounding box center [407, 309] width 86 height 22
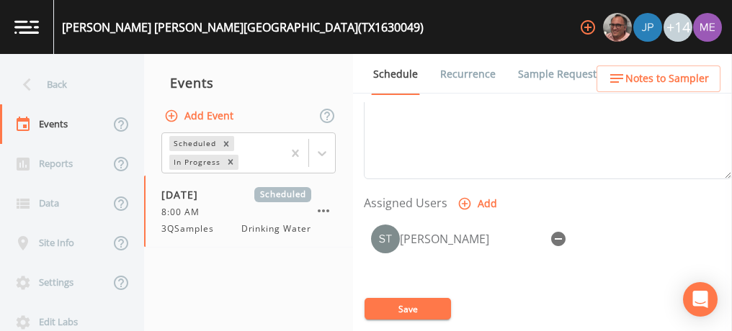
scroll to position [533, 0]
click at [554, 233] on icon "button" at bounding box center [558, 238] width 14 height 14
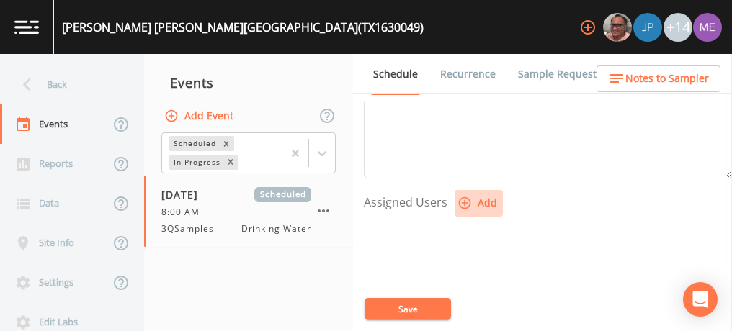
click at [467, 199] on icon "button" at bounding box center [465, 203] width 12 height 12
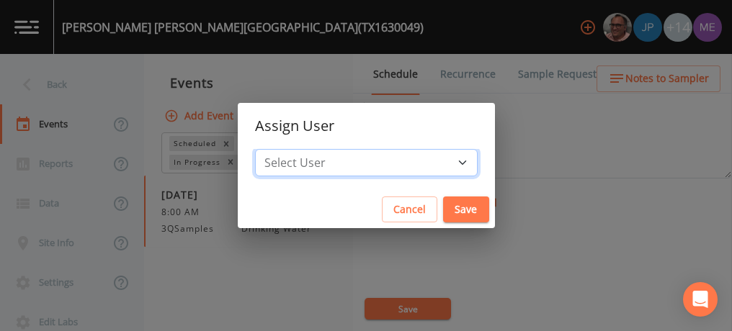
click at [438, 158] on select "Select User Mike Franklin Joshua gere Paul Lauren Saenz David Weber Zachary Eva…" at bounding box center [366, 162] width 222 height 27
select select "82fcd260-406f-4720-af66-0de7f1917f1c"
click at [276, 149] on select "Select User Mike Franklin Joshua gere Paul Lauren Saenz David Weber Zachary Eva…" at bounding box center [366, 162] width 222 height 27
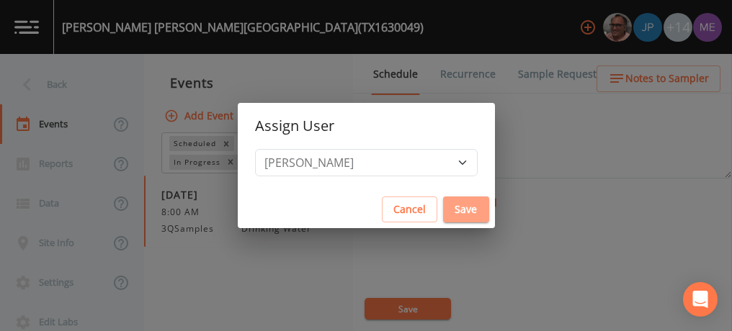
click at [443, 207] on button "Save" at bounding box center [466, 210] width 46 height 27
select select
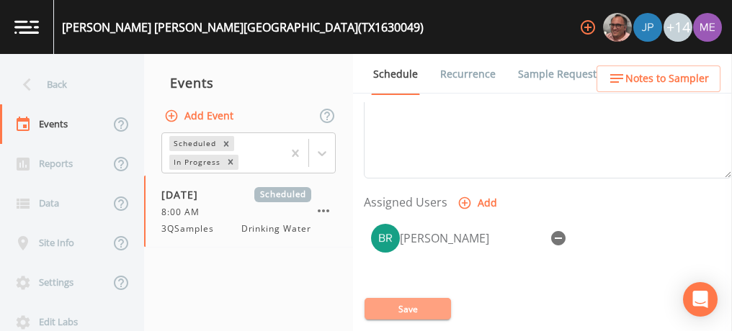
click at [404, 305] on button "Save" at bounding box center [407, 309] width 86 height 22
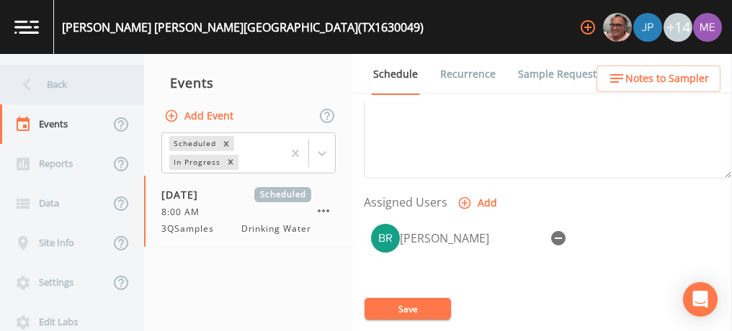
click at [65, 86] on div "Back" at bounding box center [65, 85] width 130 height 40
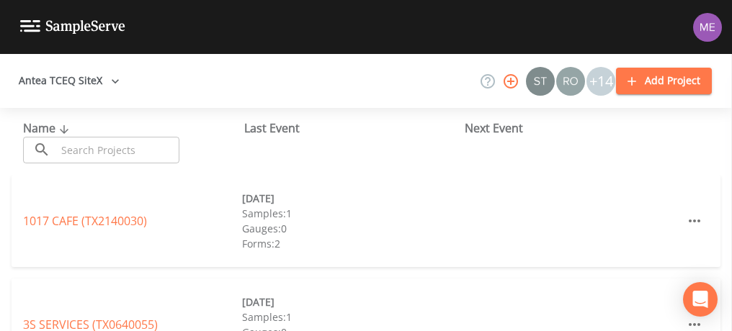
click at [114, 153] on input "text" at bounding box center [117, 150] width 123 height 27
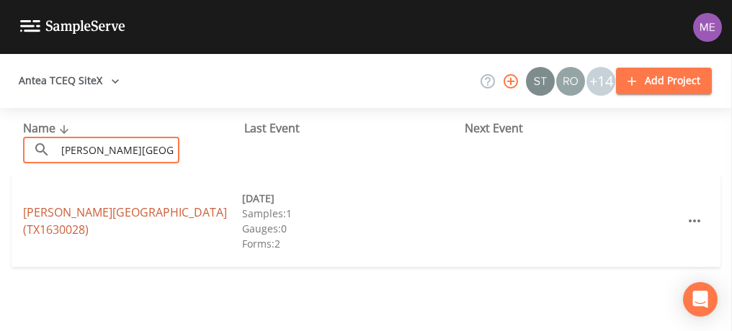
type input "medina river west"
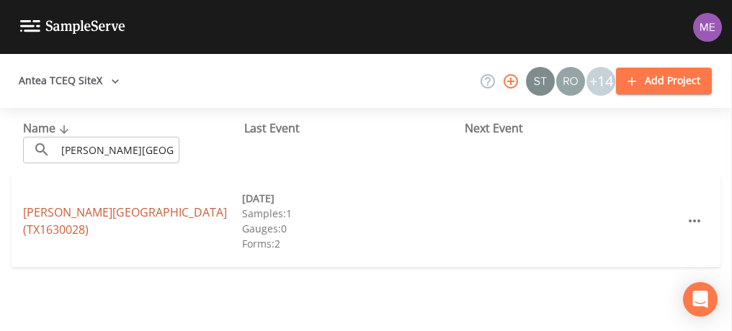
click at [127, 216] on link "MEDINA RIVER WEST WSC (TX1630028)" at bounding box center [125, 220] width 204 height 33
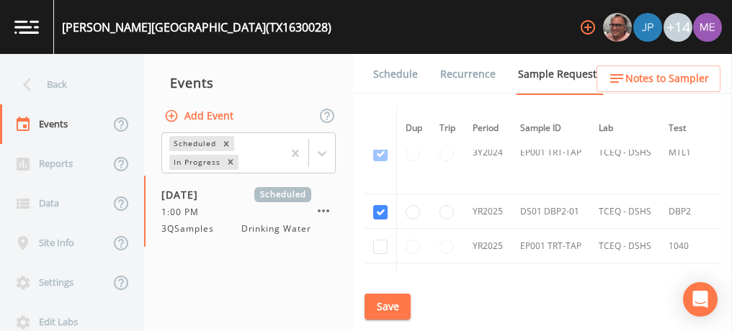
scroll to position [706, 0]
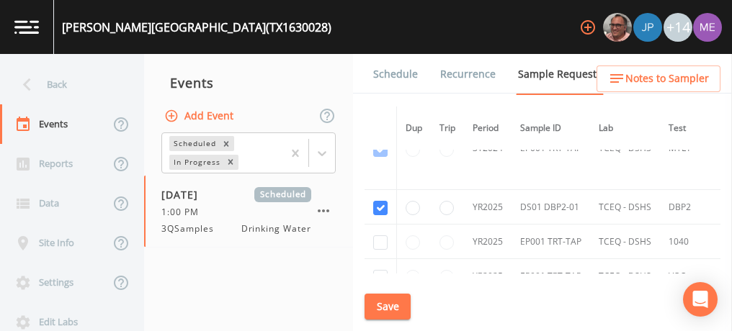
click at [401, 74] on link "Schedule" at bounding box center [395, 74] width 49 height 40
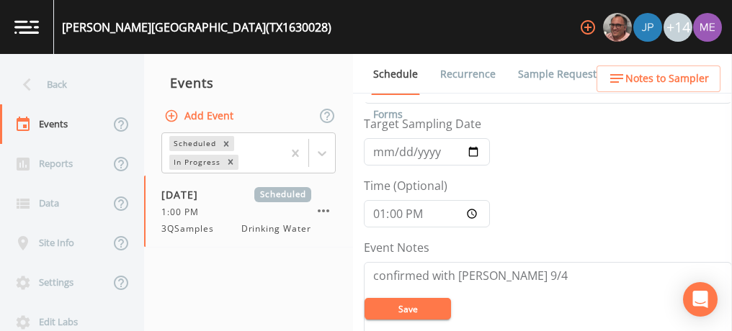
scroll to position [58, 0]
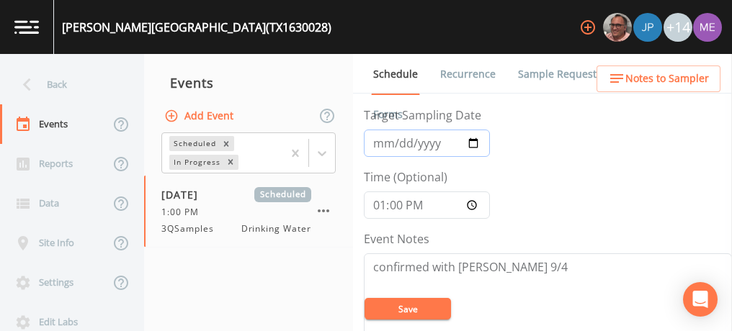
click at [392, 143] on input "2025-09-10" at bounding box center [427, 143] width 126 height 27
type input "2025-09-18"
click at [380, 203] on input "13:00:00" at bounding box center [427, 205] width 126 height 27
type input "08:00"
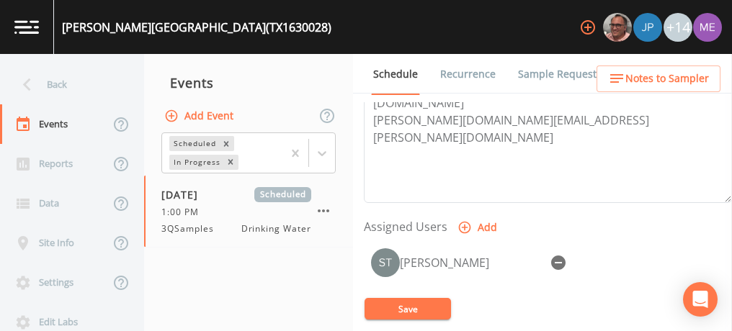
scroll to position [511, 0]
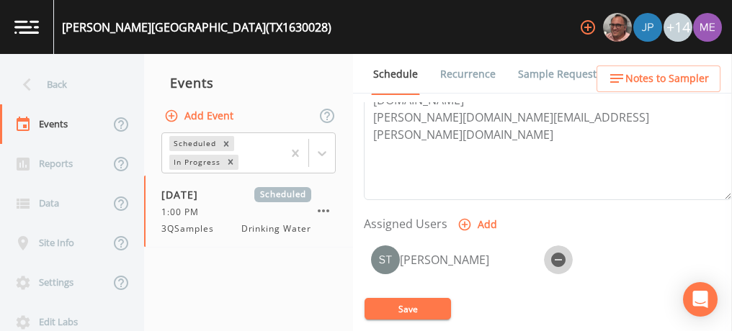
click at [559, 253] on icon "button" at bounding box center [558, 260] width 14 height 14
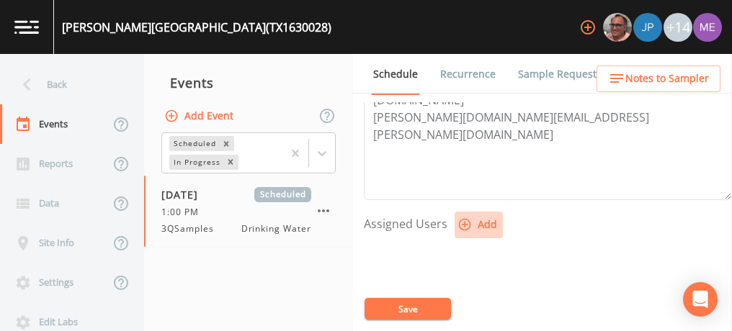
click at [465, 217] on icon "button" at bounding box center [464, 224] width 14 height 14
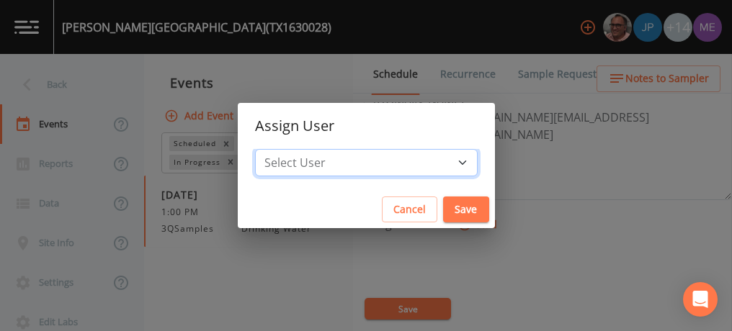
click at [436, 161] on select "Select User Mike Franklin Joshua gere Paul Lauren Saenz David Weber Zachary Eva…" at bounding box center [366, 162] width 222 height 27
select select "82fcd260-406f-4720-af66-0de7f1917f1c"
click at [276, 149] on select "Select User Mike Franklin Joshua gere Paul Lauren Saenz David Weber Zachary Eva…" at bounding box center [366, 162] width 222 height 27
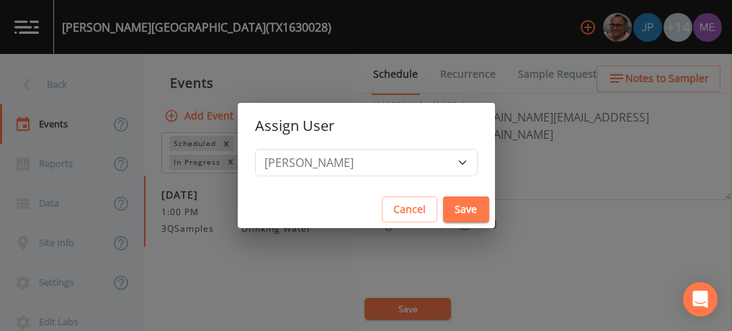
click at [443, 210] on button "Save" at bounding box center [466, 210] width 46 height 27
select select
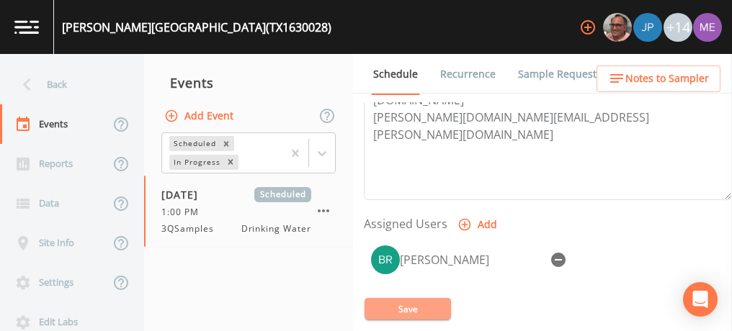
click at [408, 314] on button "Save" at bounding box center [407, 309] width 86 height 22
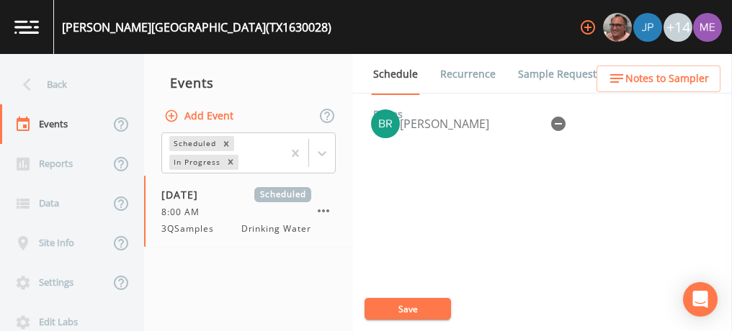
scroll to position [657, 0]
drag, startPoint x: 599, startPoint y: 212, endPoint x: 554, endPoint y: 145, distance: 81.1
click at [554, 145] on div "Brandon Fox" at bounding box center [548, 168] width 368 height 151
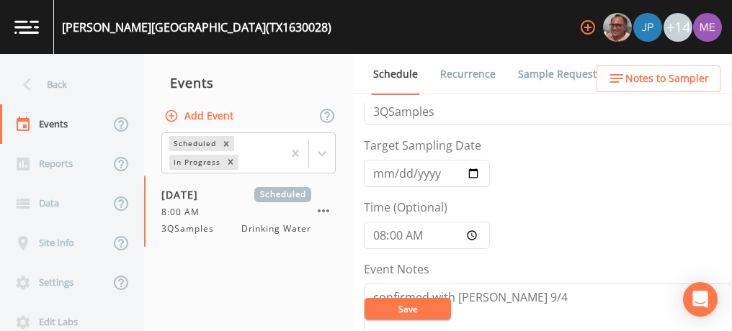
scroll to position [27, 0]
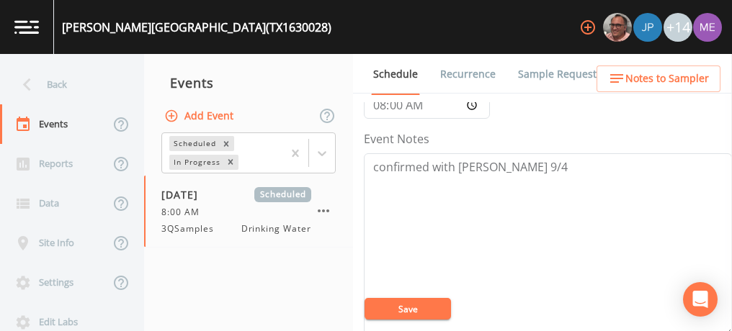
scroll to position [157, 0]
click at [410, 307] on button "Save" at bounding box center [407, 309] width 86 height 22
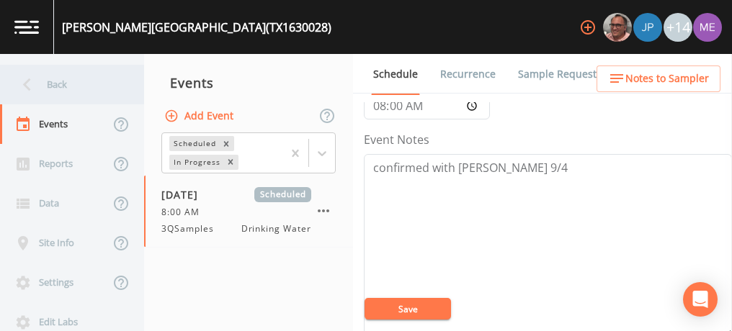
click at [51, 81] on div "Back" at bounding box center [65, 85] width 130 height 40
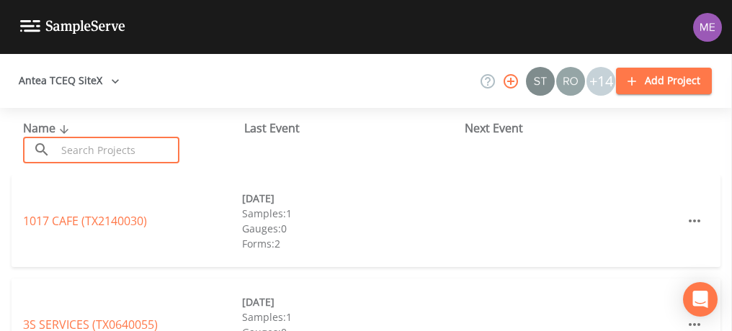
click at [87, 162] on input "text" at bounding box center [117, 150] width 123 height 27
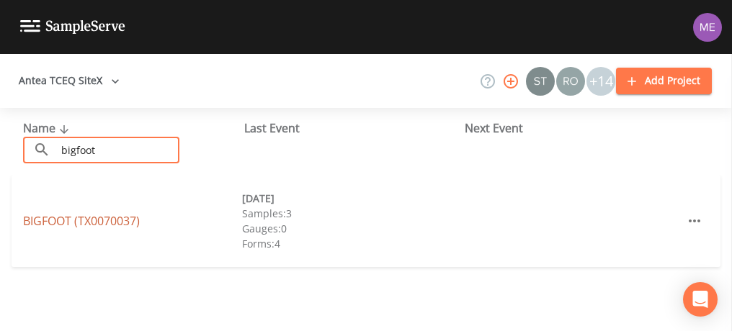
type input "bigfoot"
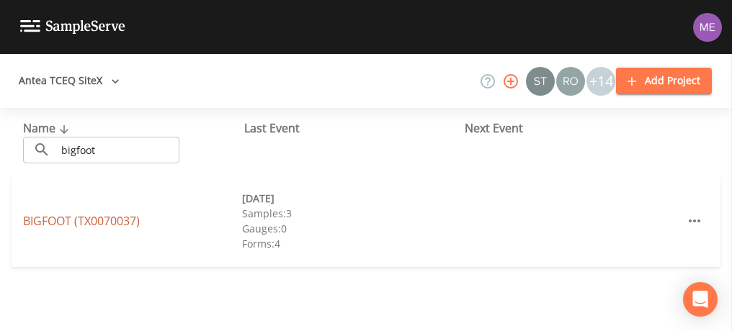
click at [98, 217] on link "BIGFOOT (TX0070037)" at bounding box center [81, 221] width 117 height 16
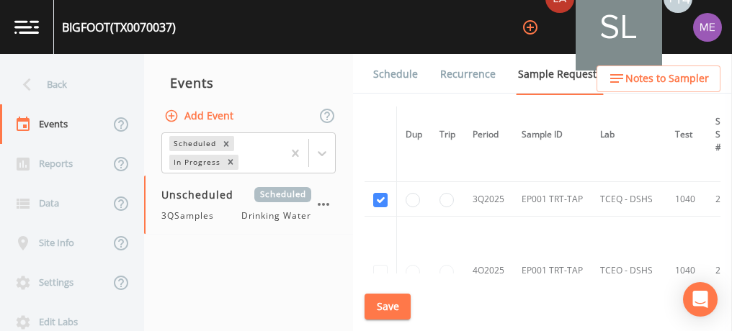
scroll to position [397, 0]
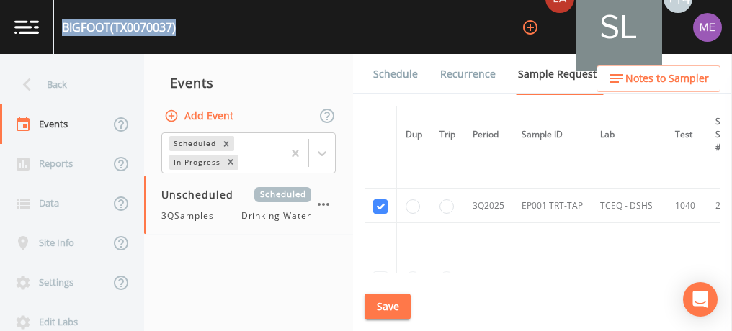
drag, startPoint x: 63, startPoint y: 28, endPoint x: 180, endPoint y: 35, distance: 117.5
click at [180, 35] on div "BIGFOOT (TX0070037) +14" at bounding box center [366, 27] width 732 height 54
copy div "BIGFOOT (TX0070037)"
click at [396, 69] on link "Schedule" at bounding box center [395, 74] width 49 height 40
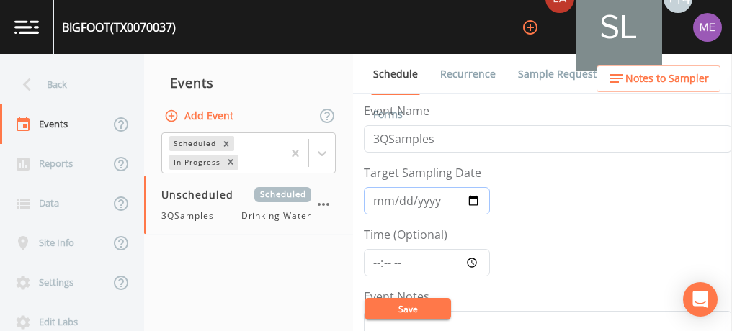
click at [385, 198] on input "Target Sampling Date" at bounding box center [427, 200] width 126 height 27
type input "2025-09-16"
click at [375, 258] on input "Time (Optional)" at bounding box center [427, 262] width 126 height 27
type input "13:00"
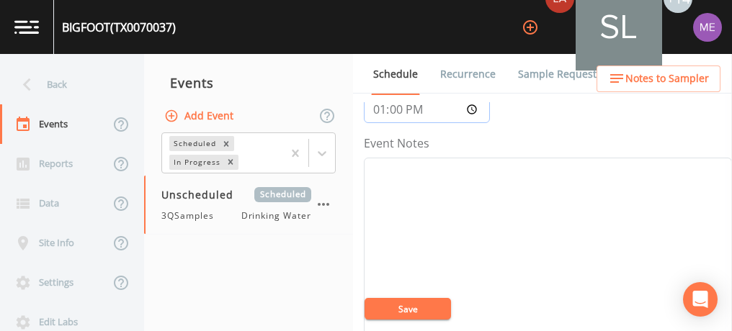
scroll to position [153, 0]
click at [379, 199] on textarea "Event Notes" at bounding box center [548, 249] width 368 height 183
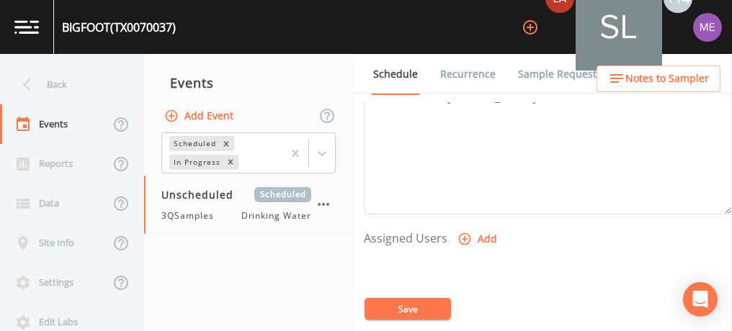
scroll to position [498, 0]
type textarea "confirmed with mavis 9/15"
click at [464, 231] on icon "button" at bounding box center [464, 238] width 14 height 14
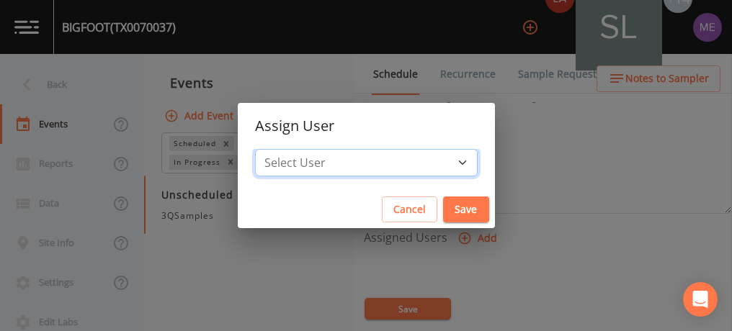
click at [443, 161] on select "Select User Lauren Saenz Sloan Rigamonti chrisb@sitexsolutions.com Mike Frankli…" at bounding box center [366, 162] width 222 height 27
select select "82fcd260-406f-4720-af66-0de7f1917f1c"
click at [276, 149] on select "Select User Lauren Saenz Sloan Rigamonti chrisb@sitexsolutions.com Mike Frankli…" at bounding box center [366, 162] width 222 height 27
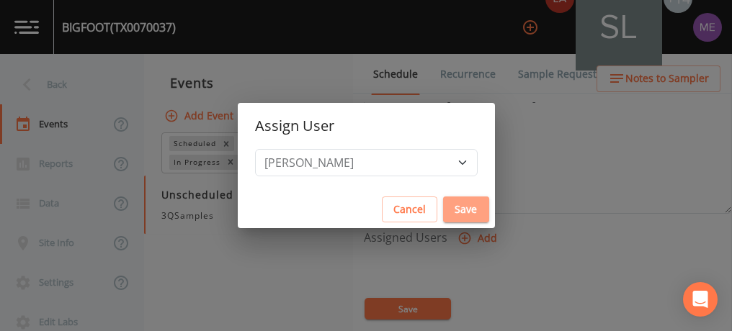
click at [443, 207] on button "Save" at bounding box center [466, 210] width 46 height 27
select select
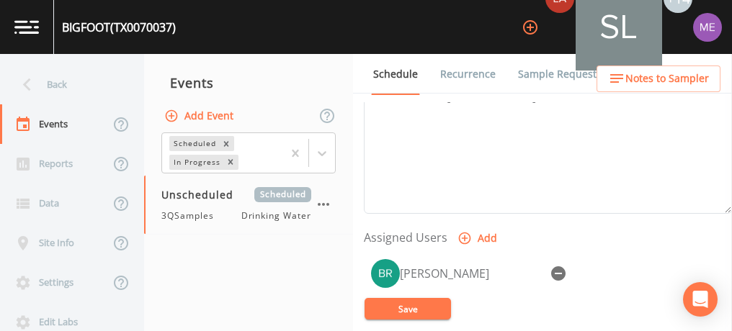
click at [403, 303] on button "Save" at bounding box center [407, 309] width 86 height 22
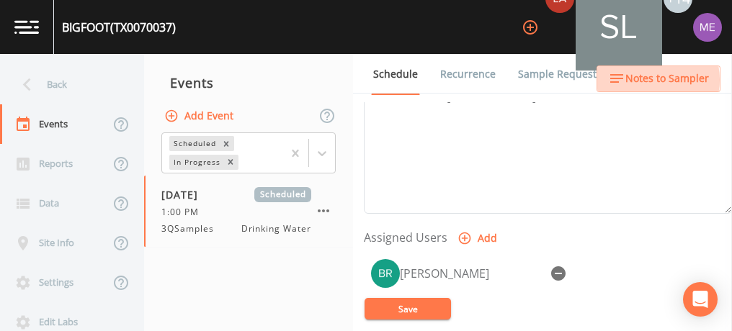
click at [644, 80] on span "Notes to Sampler" at bounding box center [667, 79] width 84 height 18
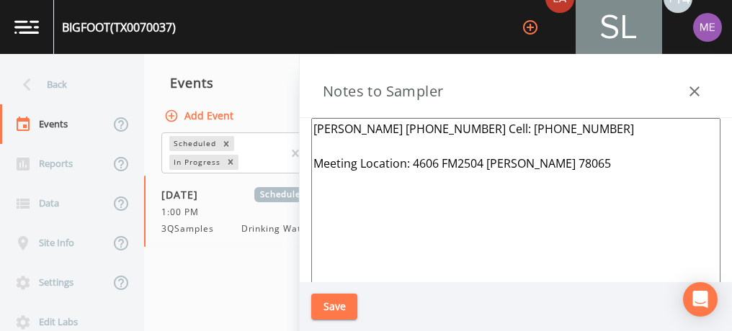
drag, startPoint x: 314, startPoint y: 126, endPoint x: 574, endPoint y: 128, distance: 259.9
click at [574, 128] on textarea "Dillon Kendrick 210-298-2201 Cell: 682-329-9934 Meeting Location: 4606 FM2504 P…" at bounding box center [515, 293] width 409 height 350
click at [698, 93] on icon "button" at bounding box center [693, 91] width 17 height 17
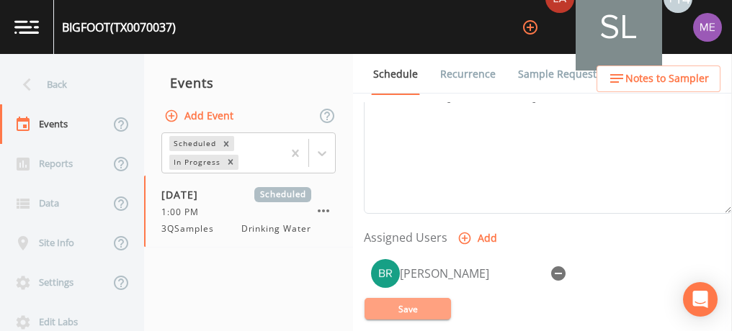
click at [382, 311] on button "Save" at bounding box center [407, 309] width 86 height 22
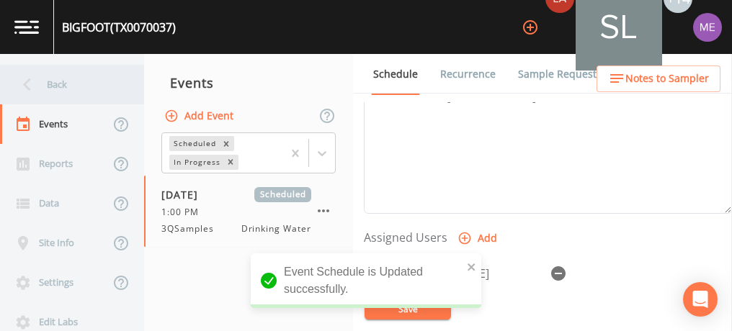
click at [50, 81] on div "Back" at bounding box center [65, 85] width 130 height 40
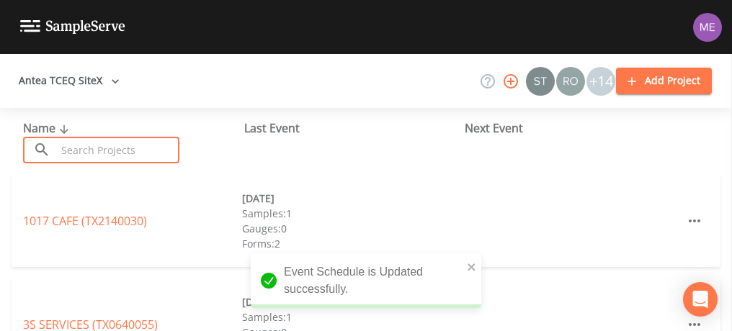
click at [73, 149] on input "text" at bounding box center [117, 150] width 123 height 27
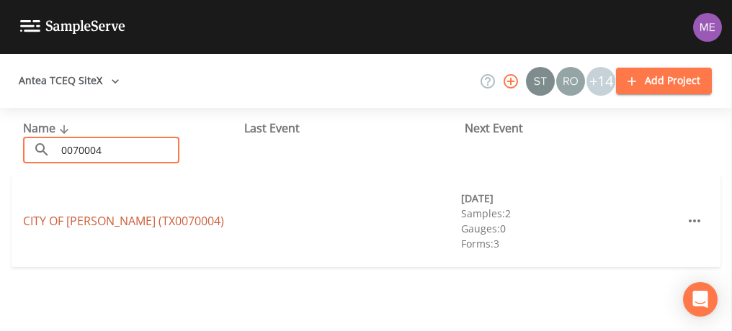
type input "0070004"
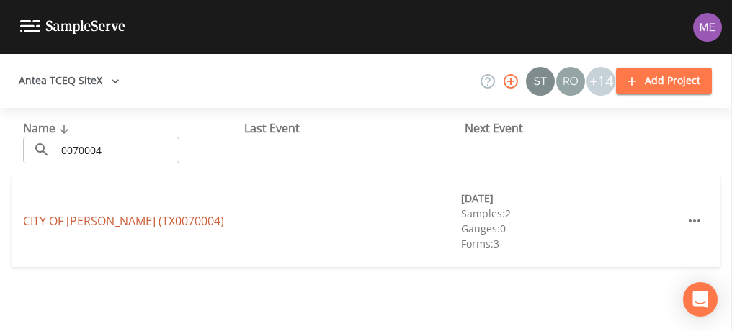
click at [78, 218] on link "CITY OF LYTLE (TX0070004)" at bounding box center [123, 221] width 201 height 16
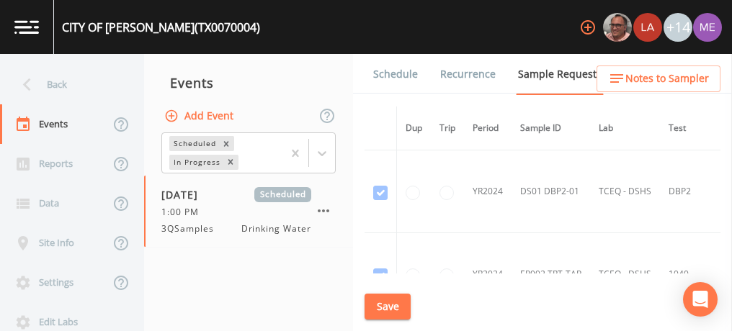
click at [399, 78] on link "Schedule" at bounding box center [395, 74] width 49 height 40
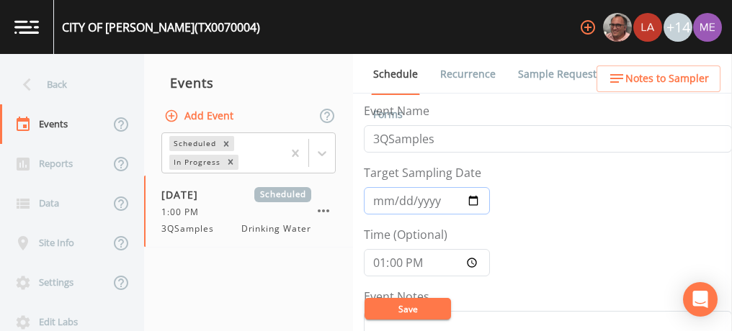
click at [398, 196] on input "2025-09-18" at bounding box center [427, 200] width 126 height 27
type input "2025-09-16"
click at [378, 261] on input "13:00:00" at bounding box center [427, 262] width 126 height 27
type input "14:00"
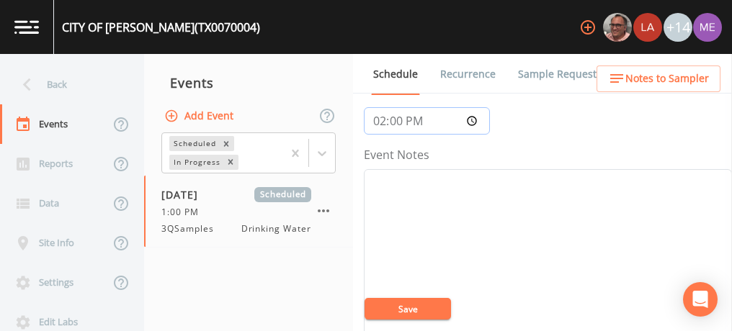
scroll to position [141, 0]
click at [406, 180] on textarea "Event Notes" at bounding box center [548, 261] width 368 height 183
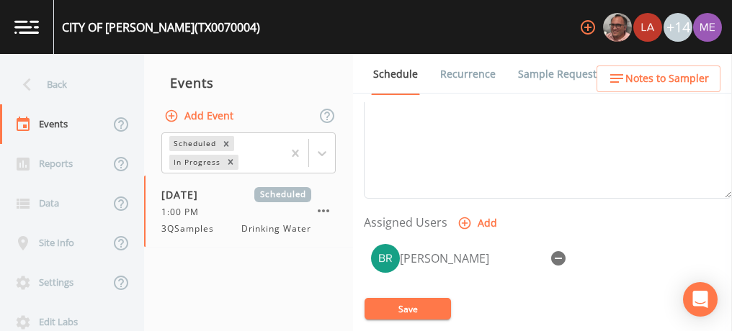
scroll to position [513, 0]
type textarea "confirmed with austin 9/10"
click at [409, 304] on button "Save" at bounding box center [407, 309] width 86 height 22
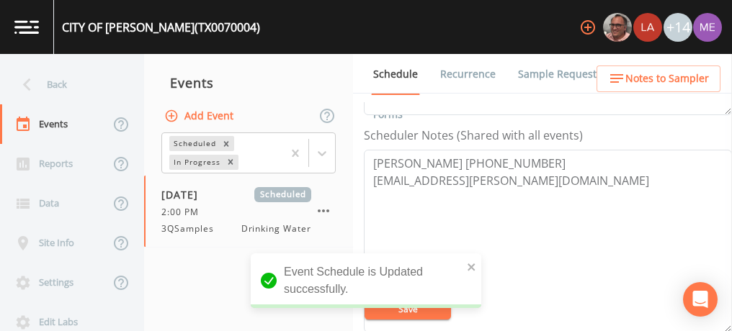
scroll to position [373, 0]
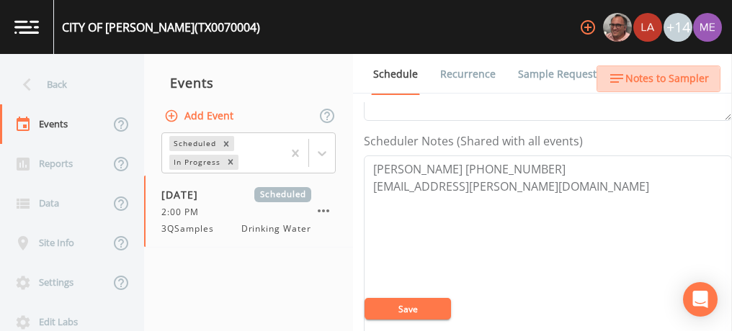
click at [657, 86] on span "Notes to Sampler" at bounding box center [667, 79] width 84 height 18
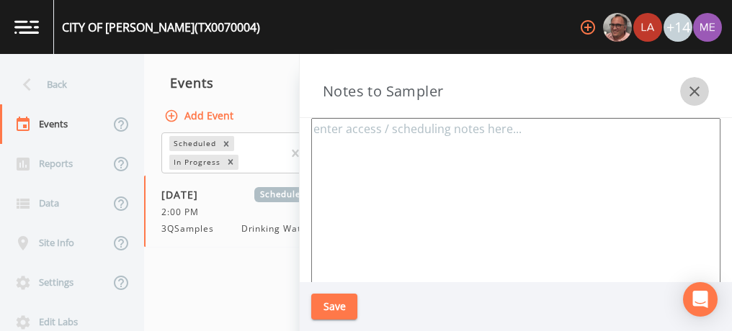
click at [696, 95] on icon "button" at bounding box center [693, 91] width 17 height 17
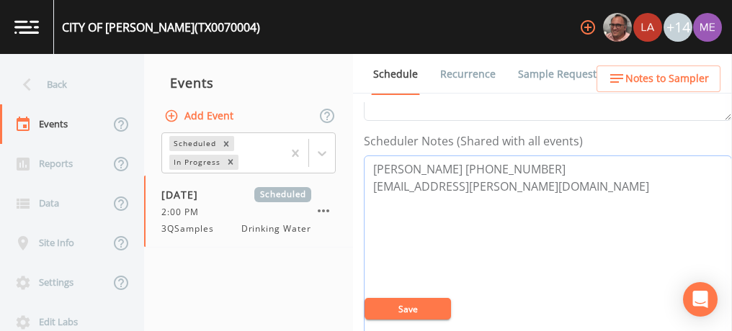
drag, startPoint x: 374, startPoint y: 168, endPoint x: 524, endPoint y: 151, distance: 151.4
click at [524, 151] on div "Scheduler Notes (Shared with all events) Austin Lopez 657-729-1354 austin.lopez…" at bounding box center [548, 235] width 368 height 206
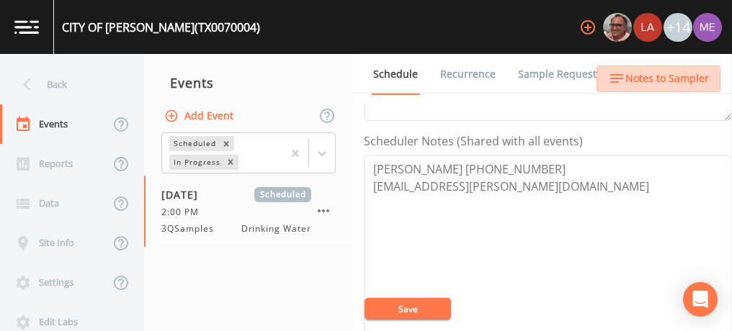
click at [647, 82] on span "Notes to Sampler" at bounding box center [667, 79] width 84 height 18
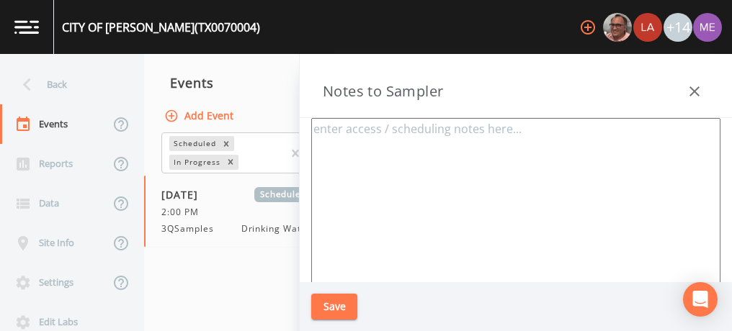
click at [484, 145] on textarea at bounding box center [515, 293] width 409 height 350
paste textarea "Austin Lopez 657-729-1354"
type textarea "Austin Lopez 657-729-1354"
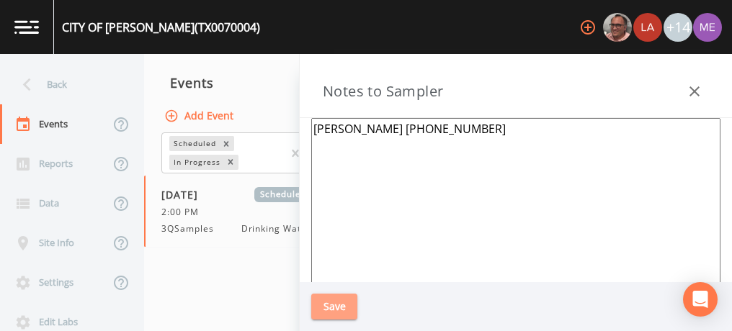
click at [343, 299] on button "Save" at bounding box center [334, 307] width 46 height 27
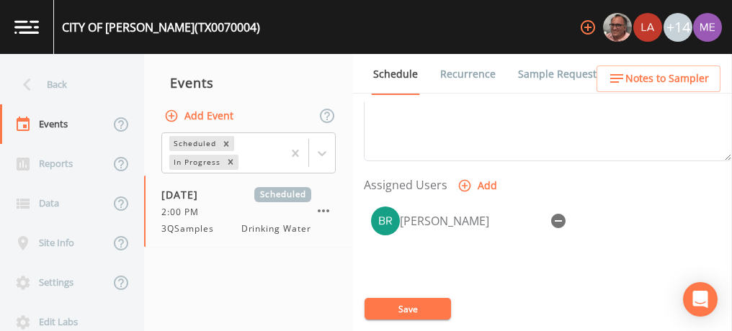
scroll to position [562, 0]
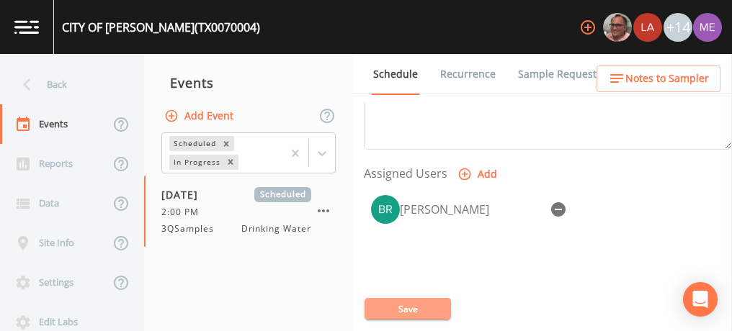
click at [418, 307] on button "Save" at bounding box center [407, 309] width 86 height 22
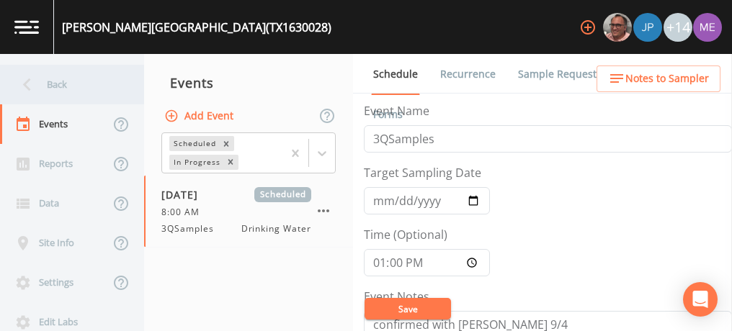
scroll to position [360, 0]
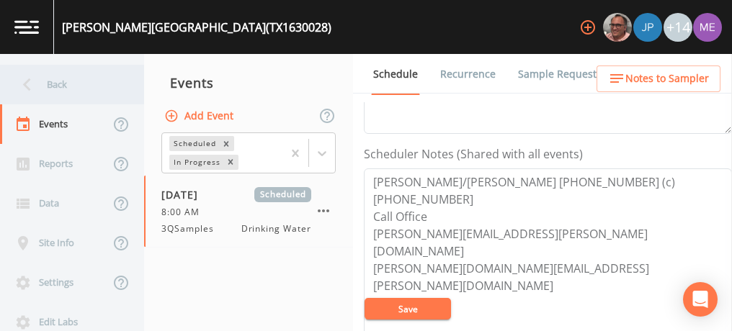
click at [57, 80] on div "Back" at bounding box center [65, 85] width 130 height 40
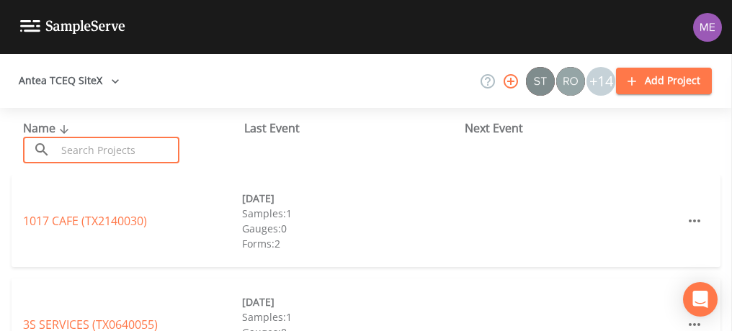
click at [84, 145] on input "text" at bounding box center [117, 150] width 123 height 27
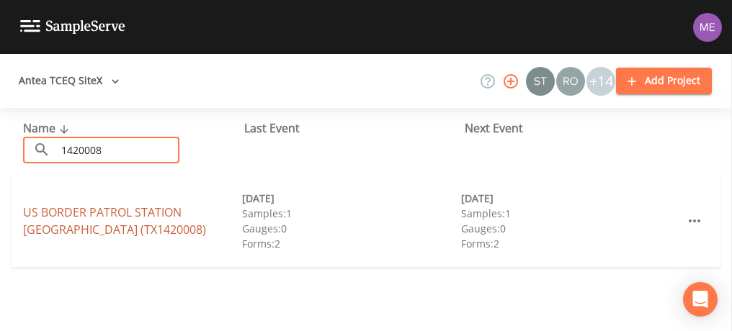
type input "1420008"
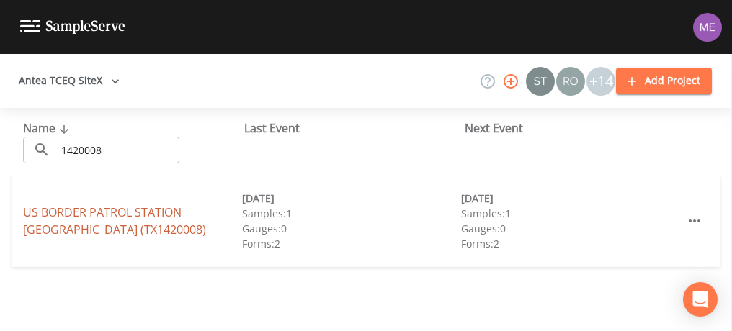
click at [125, 216] on link "US BORDER PATROL STATION COTULLA (TX1420008)" at bounding box center [114, 220] width 183 height 33
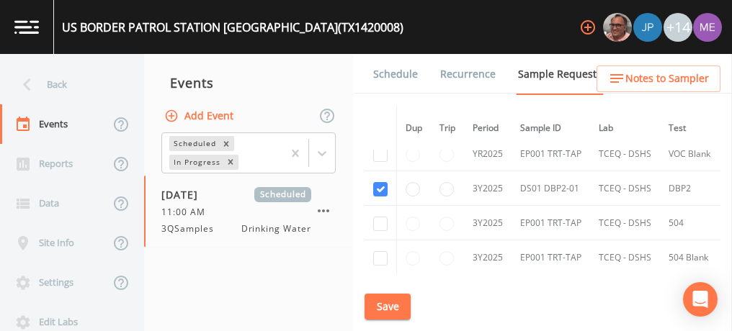
scroll to position [532, 0]
click at [397, 70] on link "Schedule" at bounding box center [395, 74] width 49 height 40
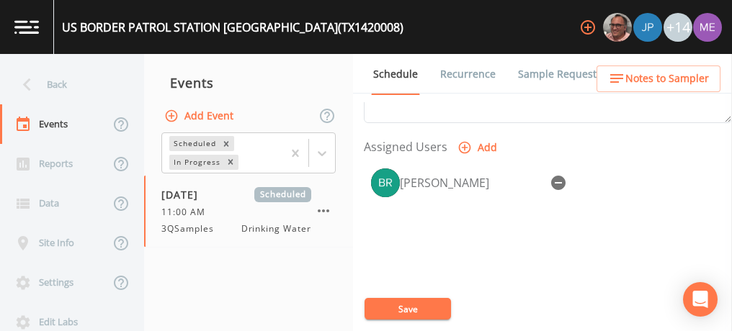
scroll to position [589, 0]
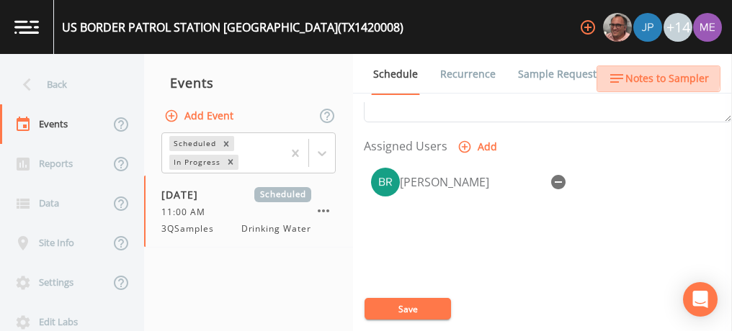
click at [631, 73] on span "Notes to Sampler" at bounding box center [667, 79] width 84 height 18
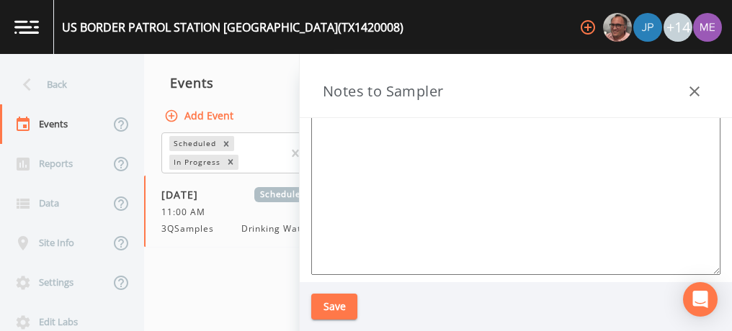
scroll to position [196, 0]
click at [697, 95] on icon "button" at bounding box center [693, 91] width 17 height 17
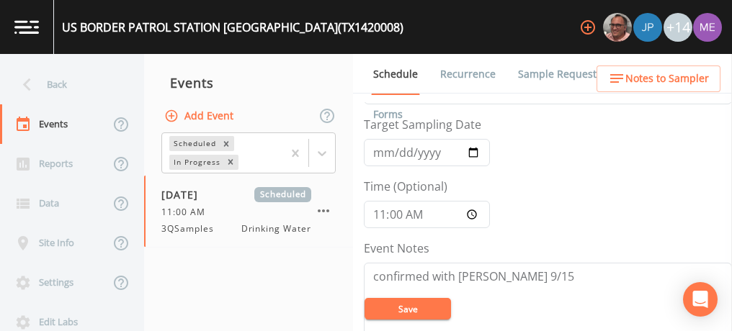
scroll to position [0, 0]
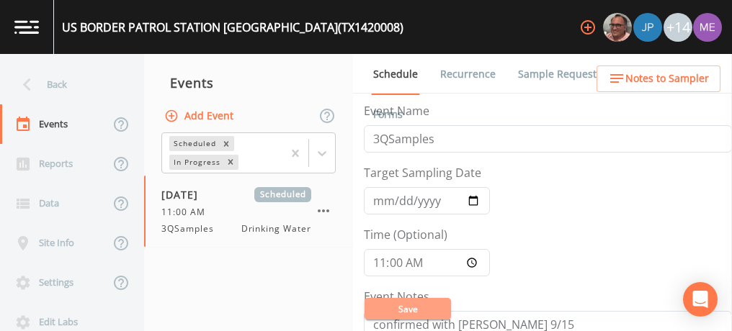
click at [400, 312] on button "Save" at bounding box center [407, 309] width 86 height 22
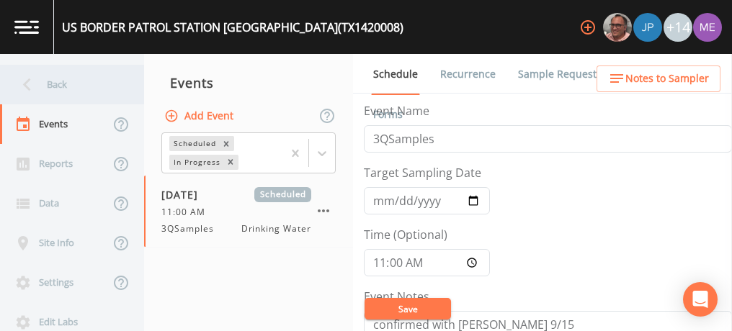
click at [52, 81] on div "Back" at bounding box center [65, 85] width 130 height 40
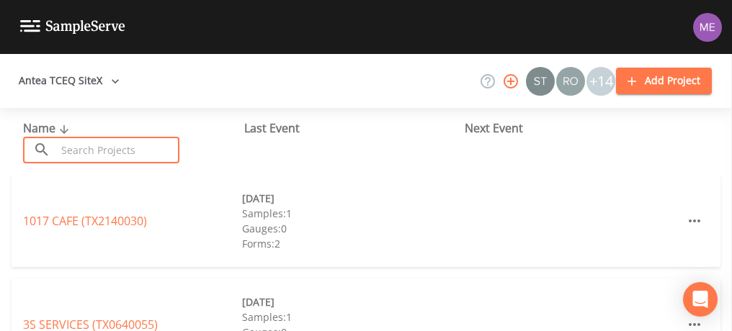
click at [84, 144] on input "text" at bounding box center [117, 150] width 123 height 27
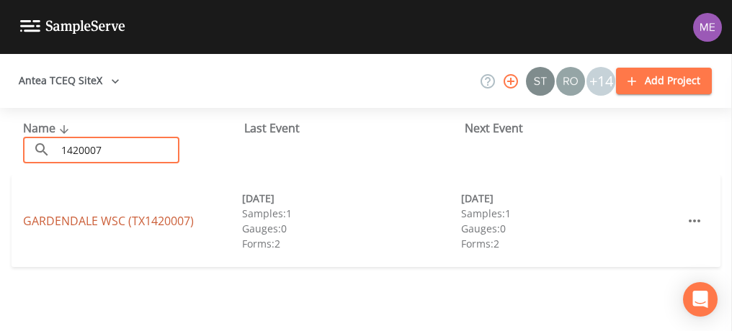
type input "1420007"
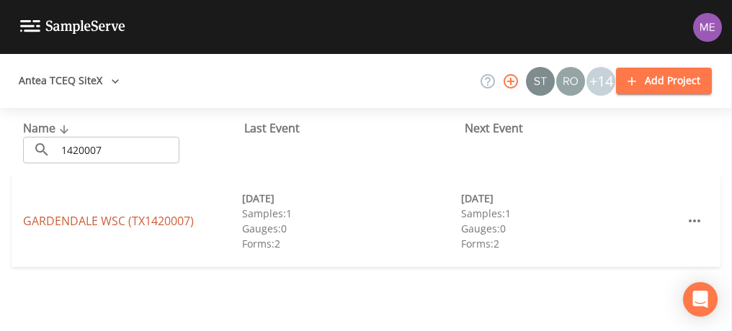
click at [100, 223] on link "GARDENDALE WSC (TX1420007)" at bounding box center [108, 221] width 171 height 16
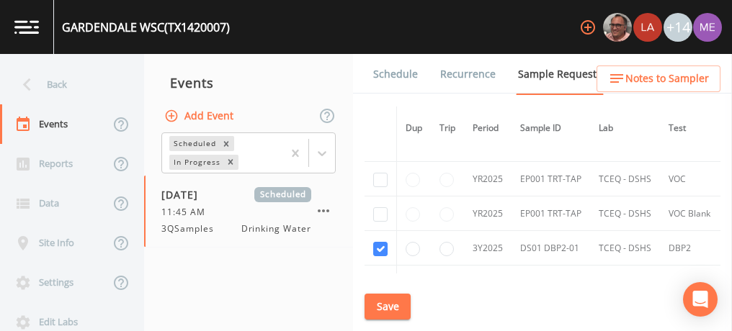
scroll to position [256, 0]
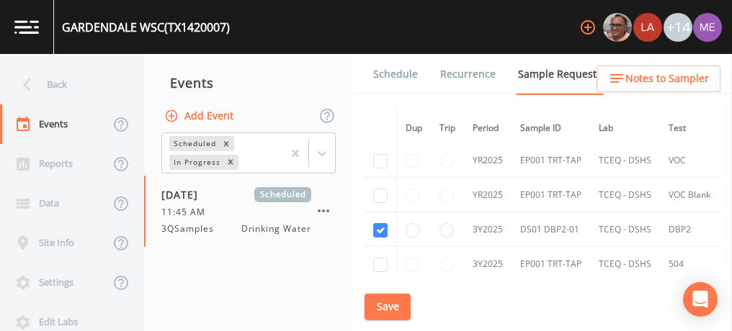
click at [404, 74] on link "Schedule" at bounding box center [395, 74] width 49 height 40
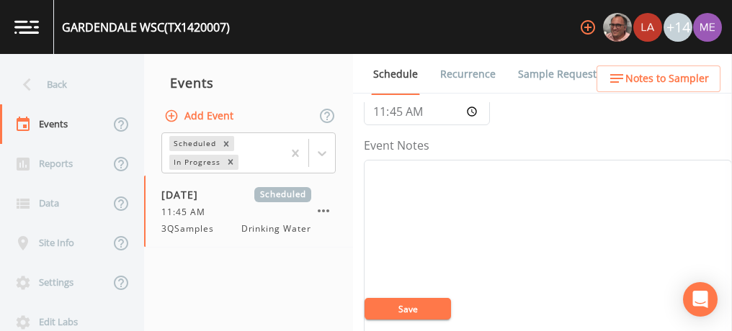
scroll to position [144, 0]
click at [544, 181] on textarea "Event Notes" at bounding box center [548, 258] width 368 height 183
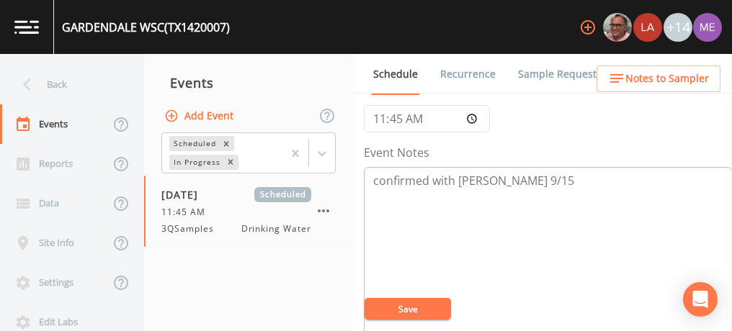
type textarea "confirmed with melissa 9/15"
click at [418, 306] on button "Save" at bounding box center [407, 309] width 86 height 22
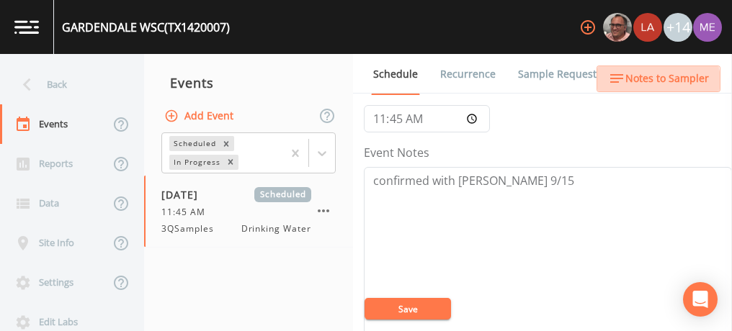
click at [652, 82] on span "Notes to Sampler" at bounding box center [667, 79] width 84 height 18
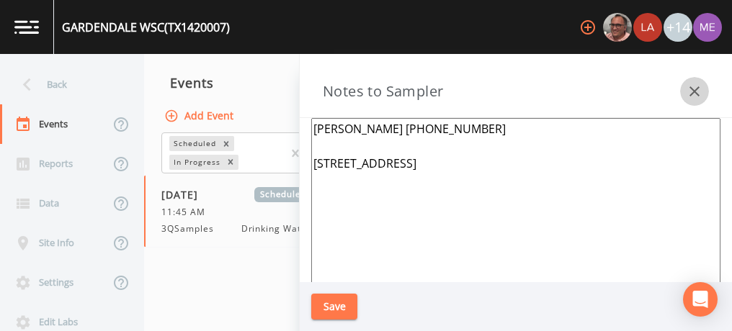
click at [698, 87] on icon "button" at bounding box center [694, 91] width 10 height 10
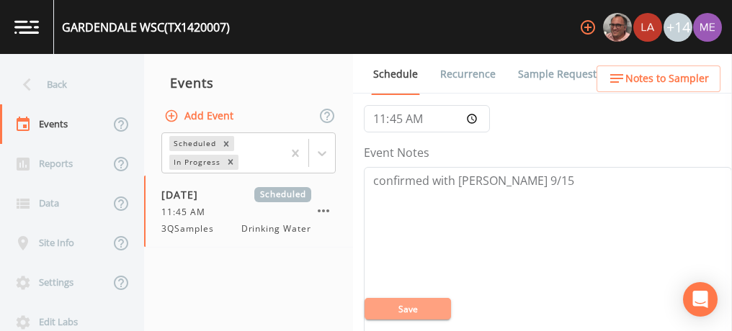
click at [408, 315] on button "Save" at bounding box center [407, 309] width 86 height 22
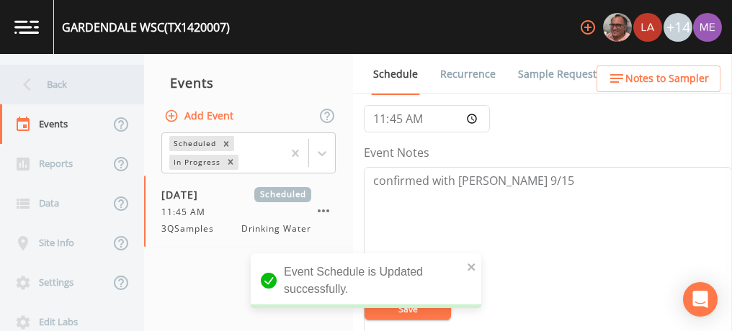
click at [61, 83] on div "Back" at bounding box center [65, 85] width 130 height 40
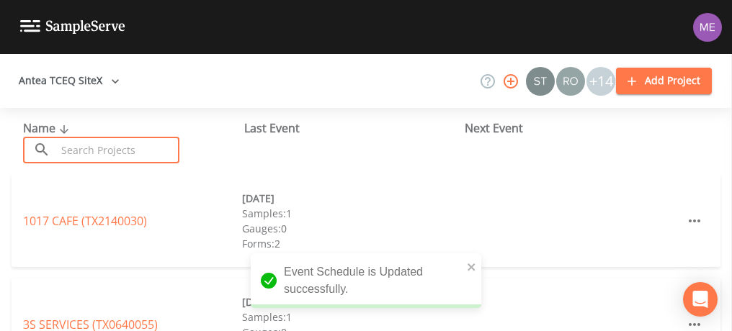
click at [96, 150] on input "text" at bounding box center [117, 150] width 123 height 27
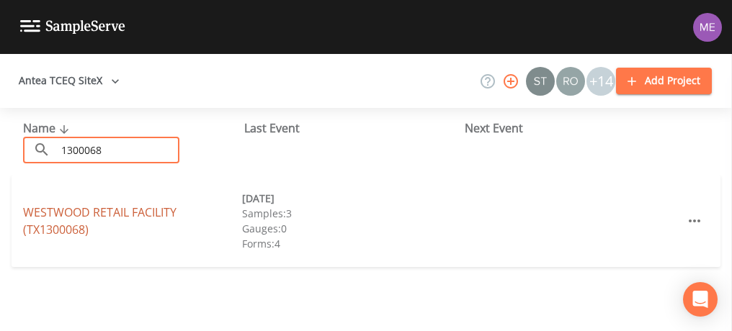
type input "1300068"
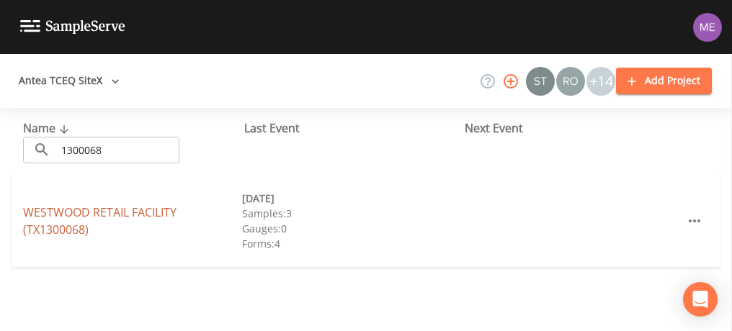
click at [114, 209] on link "WESTWOOD RETAIL FACILITY (TX1300068)" at bounding box center [99, 220] width 153 height 33
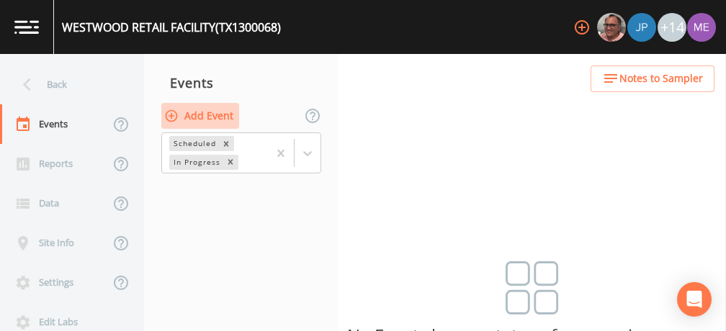
click at [223, 116] on button "Add Event" at bounding box center [200, 116] width 78 height 27
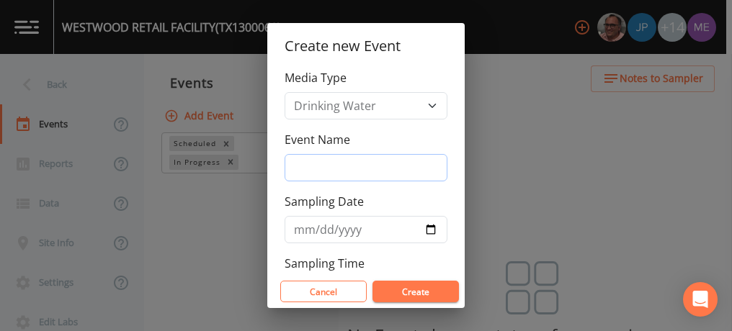
click at [295, 163] on input "Event Name" at bounding box center [365, 167] width 163 height 27
type input "3QSamples"
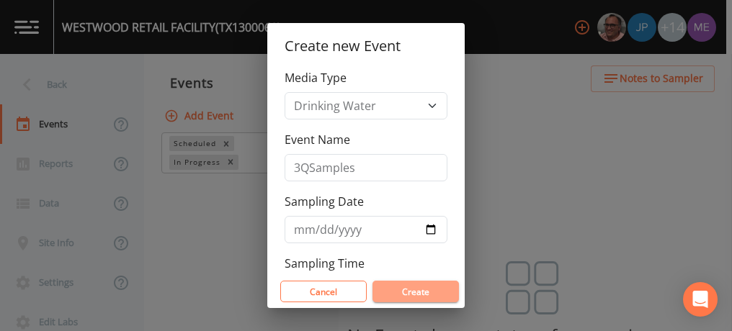
click at [415, 292] on button "Create" at bounding box center [415, 292] width 86 height 22
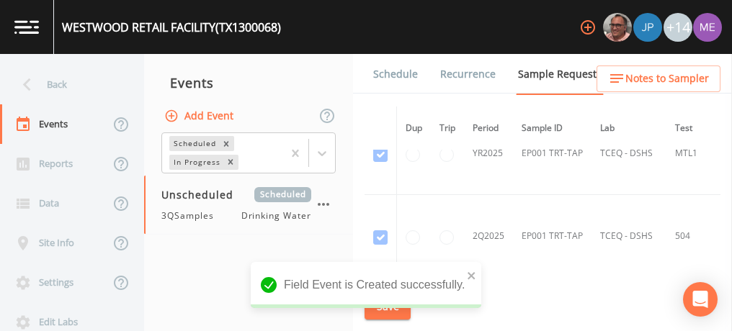
scroll to position [455, 0]
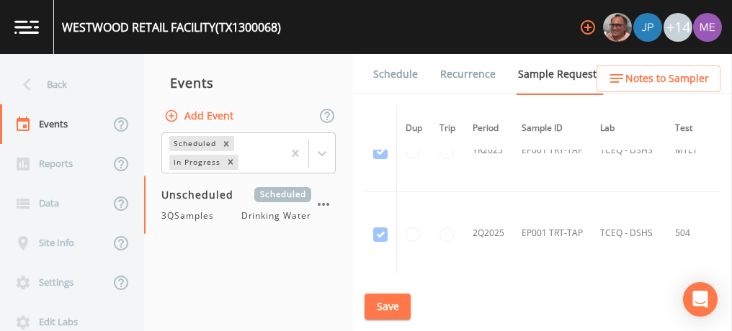
click at [390, 74] on link "Schedule" at bounding box center [395, 74] width 49 height 40
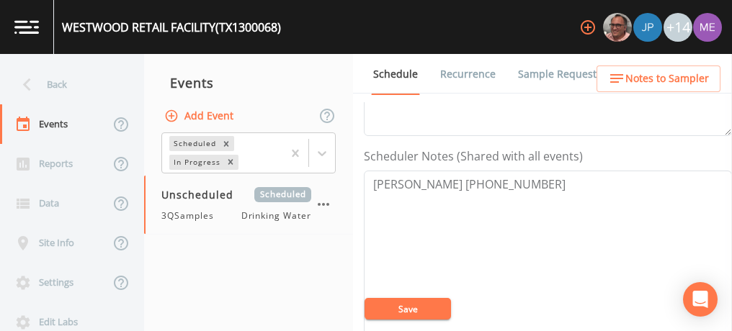
scroll to position [360, 0]
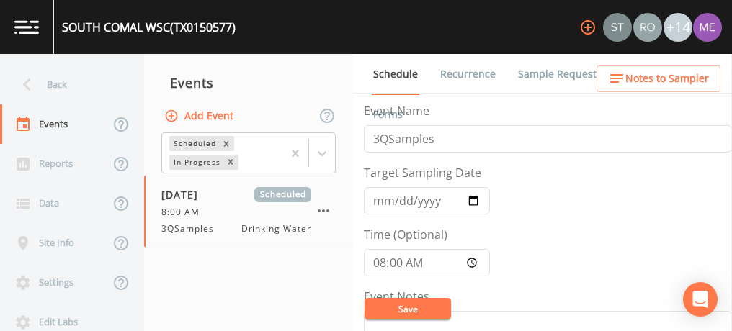
scroll to position [330, 0]
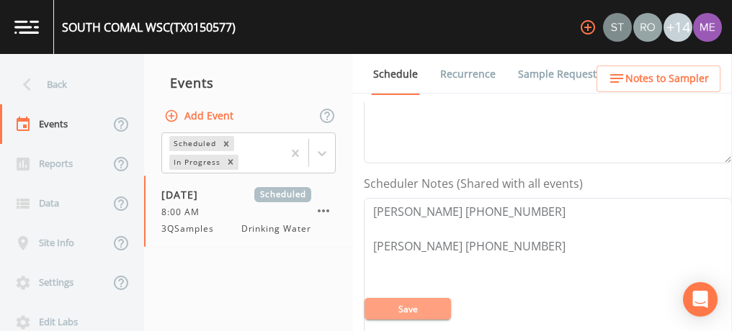
click at [401, 312] on button "Save" at bounding box center [407, 309] width 86 height 22
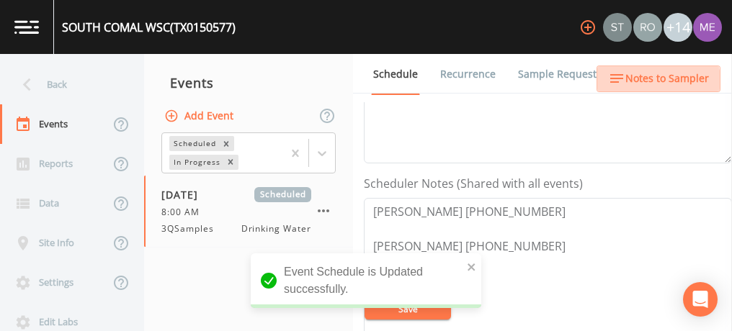
click at [650, 85] on span "Notes to Sampler" at bounding box center [667, 79] width 84 height 18
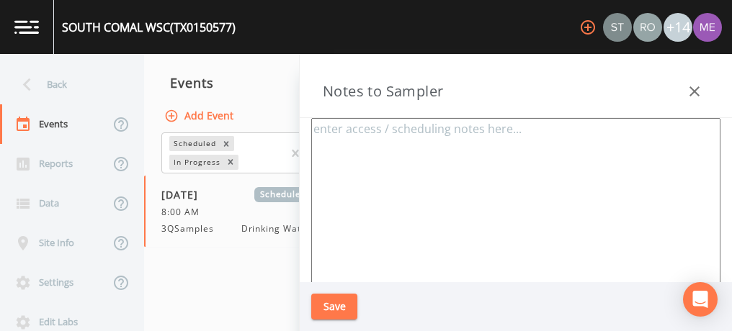
click at [506, 150] on textarea at bounding box center [515, 293] width 409 height 350
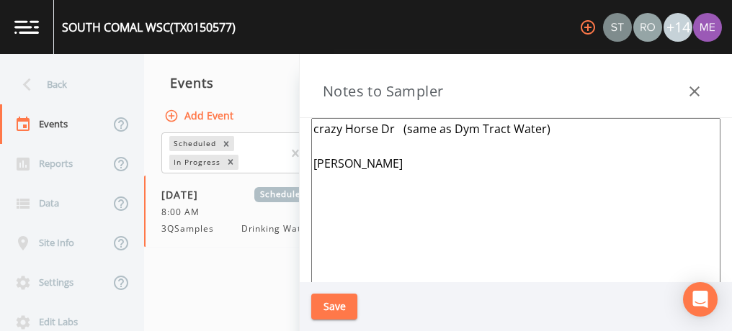
type textarea "crazy Horse Dr (same as Dym Tract Water) [PERSON_NAME]"
click at [335, 307] on button "Save" at bounding box center [334, 307] width 46 height 27
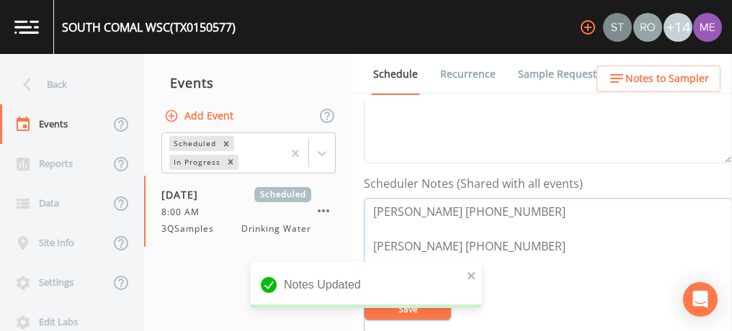
drag, startPoint x: 452, startPoint y: 243, endPoint x: 524, endPoint y: 238, distance: 72.2
click at [524, 238] on textarea "[PERSON_NAME] [PHONE_NUMBER] [PERSON_NAME] [PHONE_NUMBER]" at bounding box center [548, 289] width 368 height 183
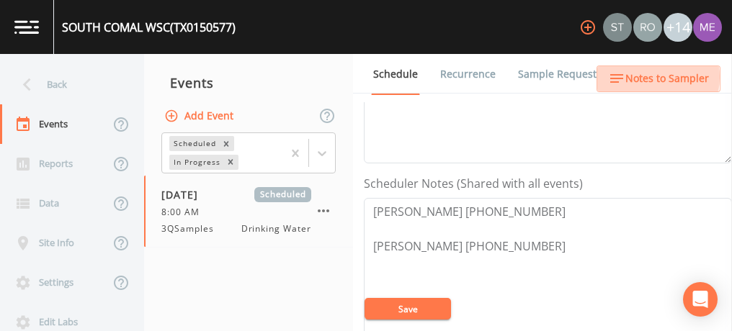
click at [641, 77] on span "Notes to Sampler" at bounding box center [667, 79] width 84 height 18
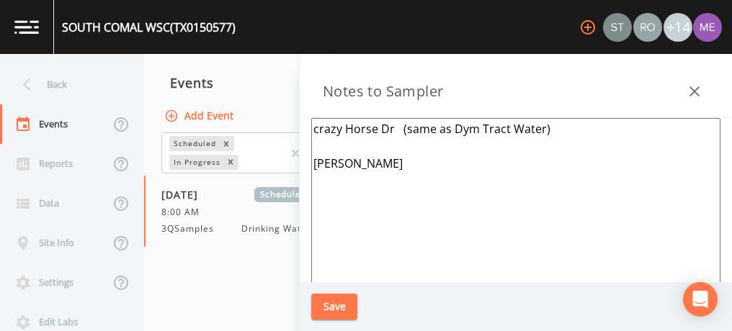
click at [413, 163] on textarea "crazy Horse Dr (same as Dym Tract Water) [PERSON_NAME]" at bounding box center [515, 293] width 409 height 350
paste textarea "[PHONE_NUMBER]"
type textarea "crazy Horse Dr (same as Dym Tract Water) [PERSON_NAME] [PHONE_NUMBER]"
click at [331, 300] on button "Save" at bounding box center [334, 307] width 46 height 27
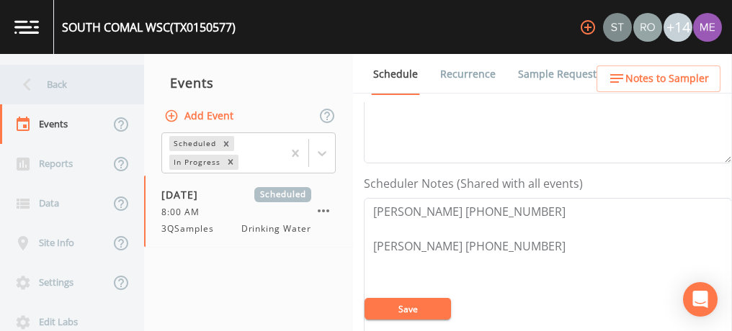
click at [61, 82] on div "Back" at bounding box center [65, 85] width 130 height 40
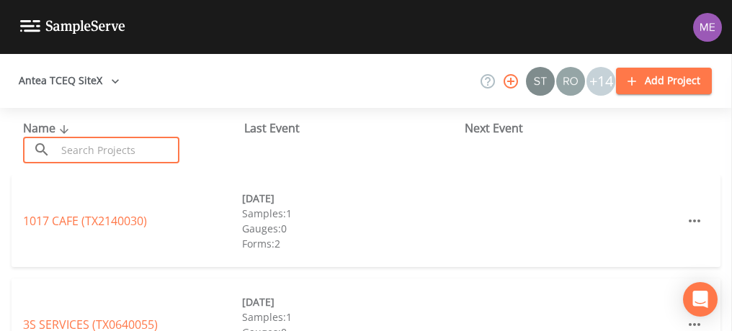
click at [85, 146] on input "text" at bounding box center [117, 150] width 123 height 27
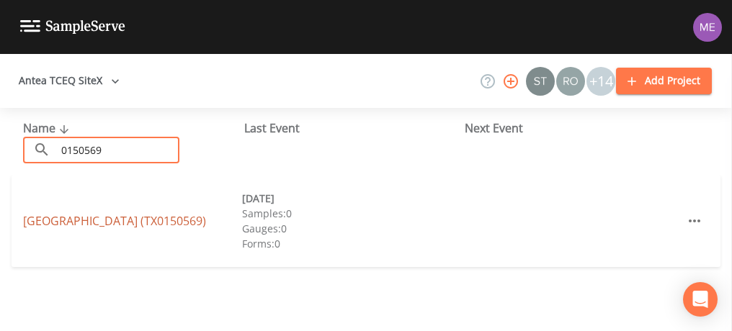
type input "0150569"
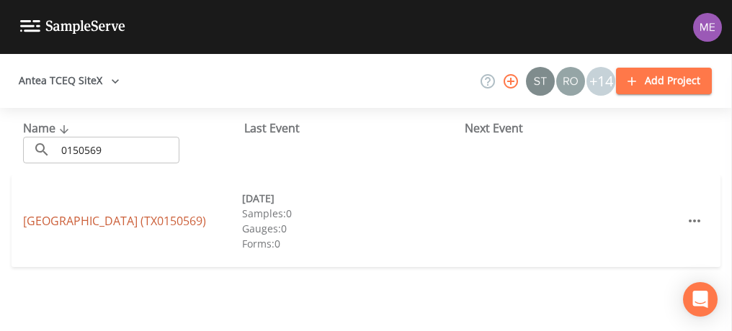
click at [126, 219] on link "[GEOGRAPHIC_DATA] (TX0150569)" at bounding box center [114, 221] width 183 height 16
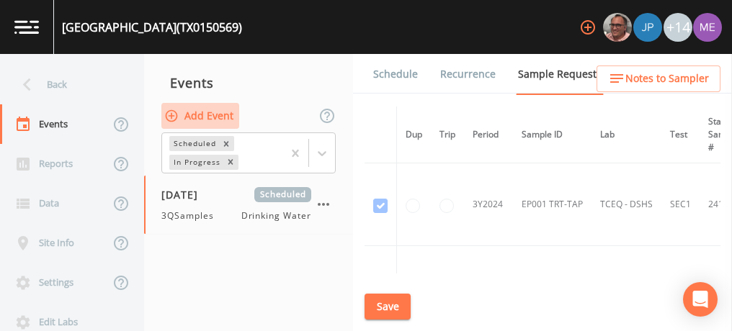
click at [212, 116] on button "Add Event" at bounding box center [200, 116] width 78 height 27
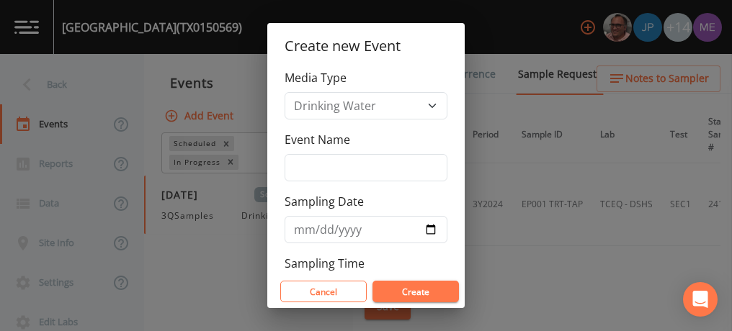
click at [526, 177] on div "Create new Event Media Type Drinking Water Event Name Sampling Date Sampling Ti…" at bounding box center [366, 165] width 732 height 331
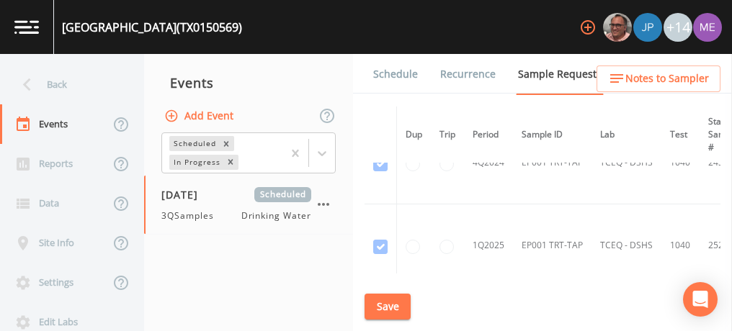
scroll to position [503, 0]
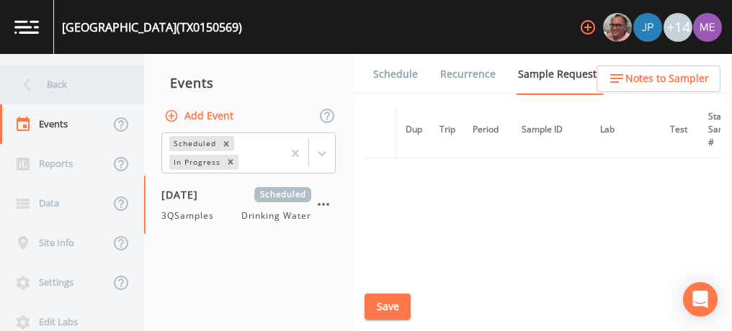
click at [59, 81] on div "Back" at bounding box center [65, 85] width 130 height 40
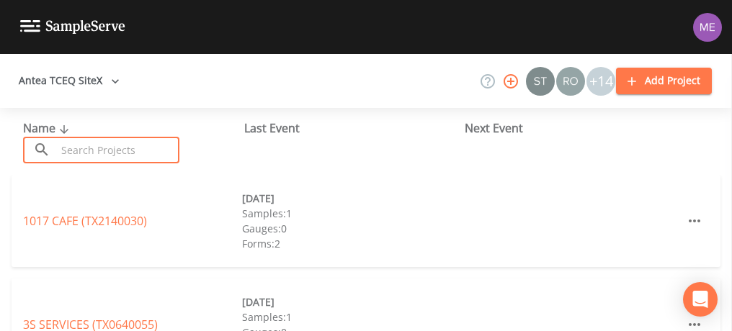
click at [163, 148] on input "text" at bounding box center [117, 150] width 123 height 27
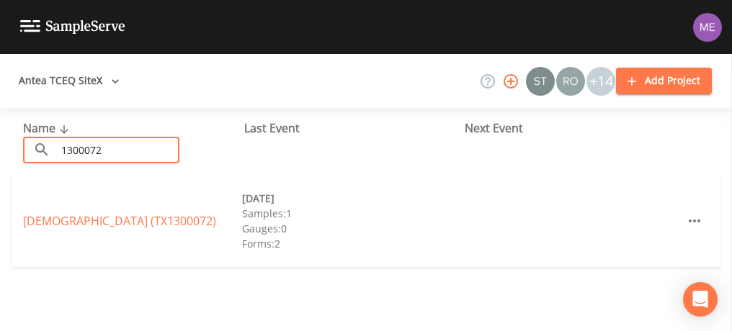
type input "1300072"
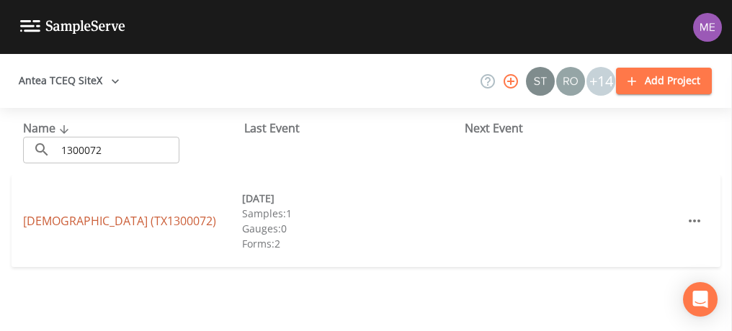
click at [171, 215] on link "[DEMOGRAPHIC_DATA] (TX1300072)" at bounding box center [119, 221] width 193 height 16
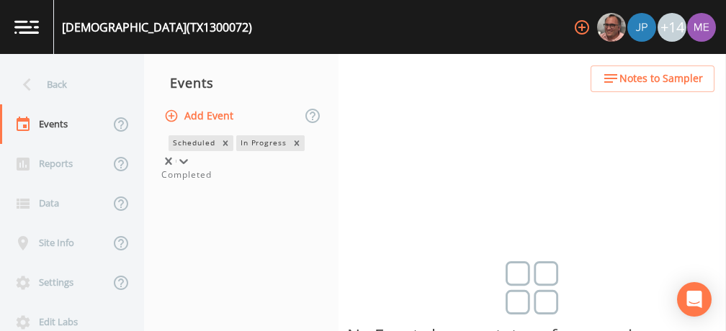
click at [191, 154] on icon at bounding box center [183, 161] width 14 height 14
click at [297, 181] on div "Completed" at bounding box center [241, 174] width 160 height 13
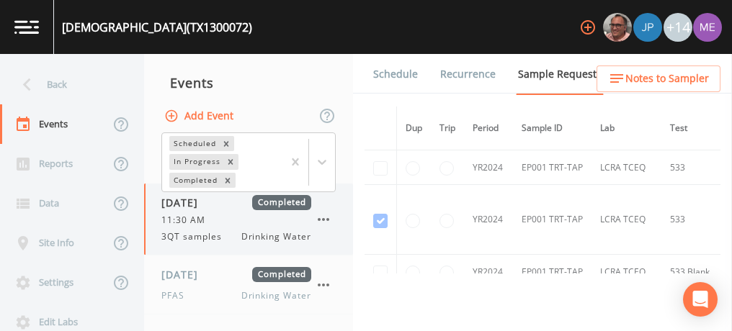
click at [232, 225] on div "11:30 AM" at bounding box center [236, 220] width 150 height 13
click at [386, 76] on link "Schedule" at bounding box center [395, 74] width 49 height 40
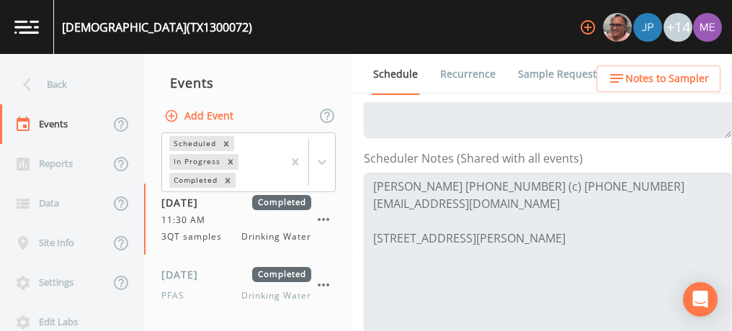
scroll to position [357, 0]
